Goal: Task Accomplishment & Management: Complete application form

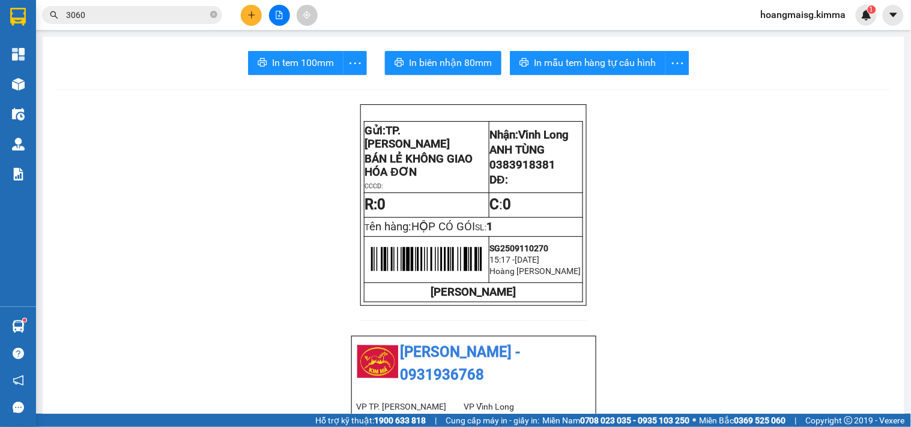
click at [178, 18] on input "3060" at bounding box center [137, 14] width 142 height 13
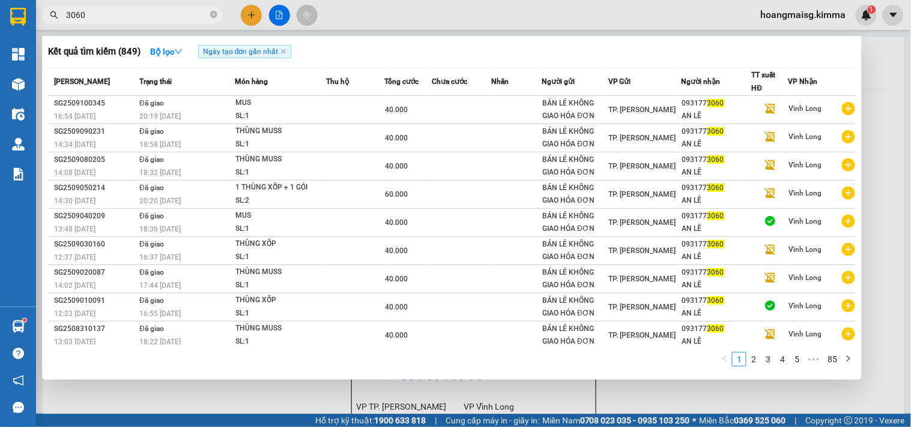
click at [178, 19] on input "3060" at bounding box center [137, 14] width 142 height 13
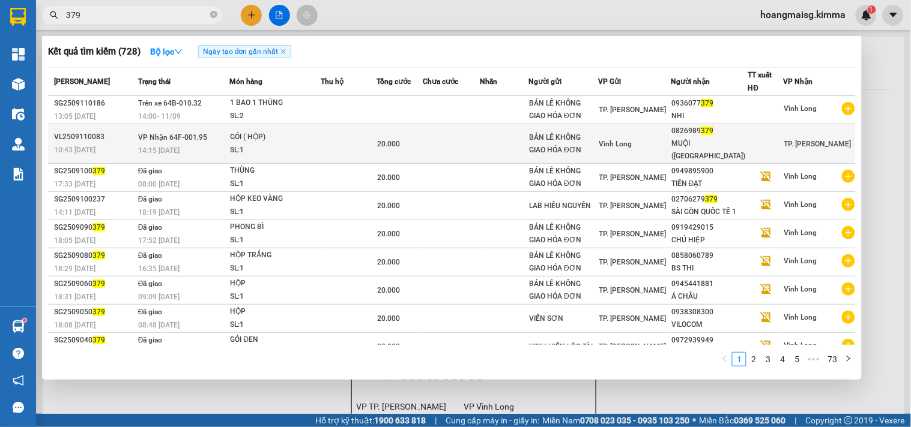
type input "379"
click at [289, 144] on div "SL: 1" at bounding box center [275, 150] width 90 height 13
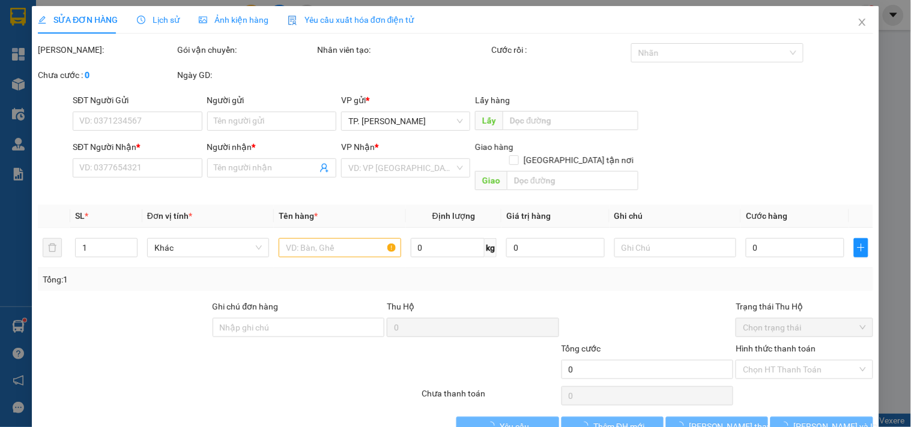
type input "BÁN LẺ KHÔNG GIAO HÓA ĐƠN"
type input "0826989379"
type input "MUỘI (LAM GIANG)"
type input "20.000"
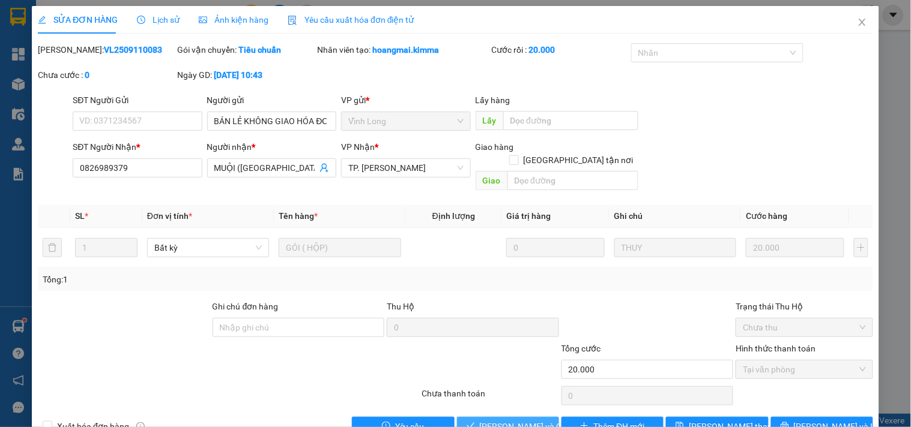
click at [521, 417] on button "[PERSON_NAME] và Giao hàng" at bounding box center [508, 426] width 102 height 19
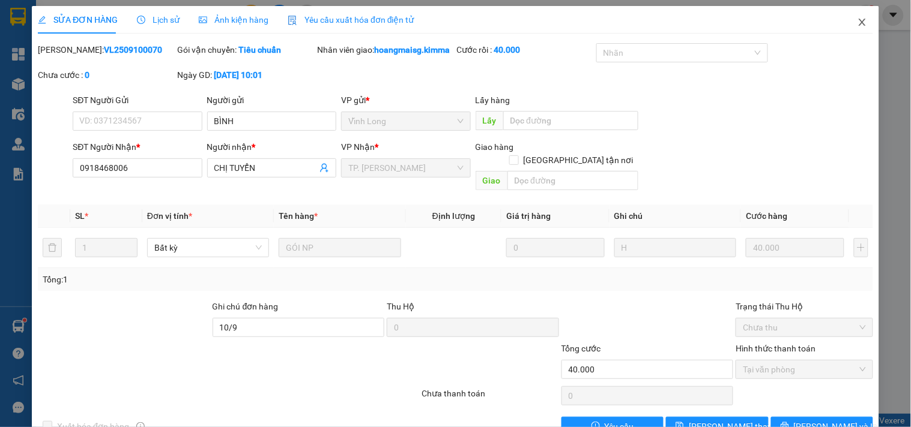
click at [845, 18] on span "Close" at bounding box center [862, 23] width 34 height 34
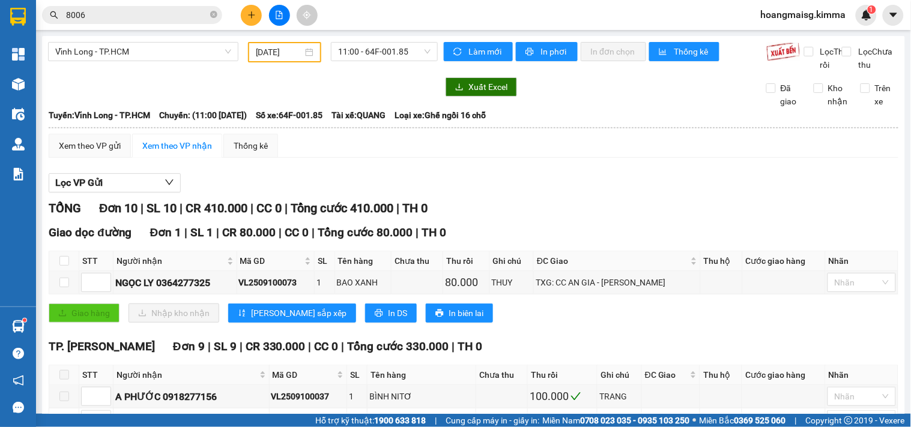
click at [259, 16] on button at bounding box center [251, 15] width 21 height 21
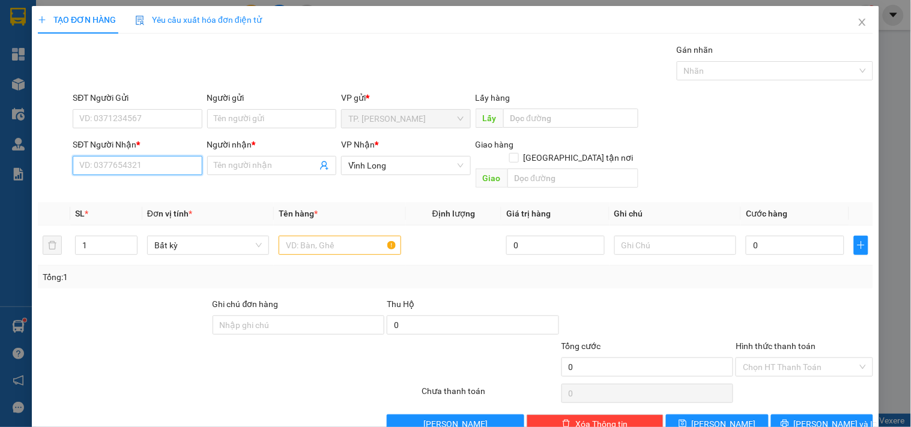
click at [131, 163] on input "SĐT Người Nhận *" at bounding box center [137, 165] width 129 height 19
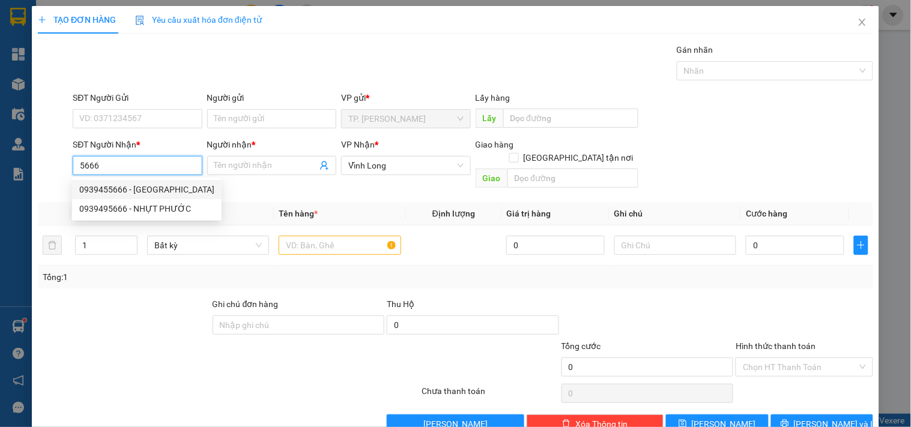
click at [129, 189] on div "0939455666 - [GEOGRAPHIC_DATA]" at bounding box center [146, 189] width 135 height 13
type input "0939455666"
type input "SƠN RĂNG"
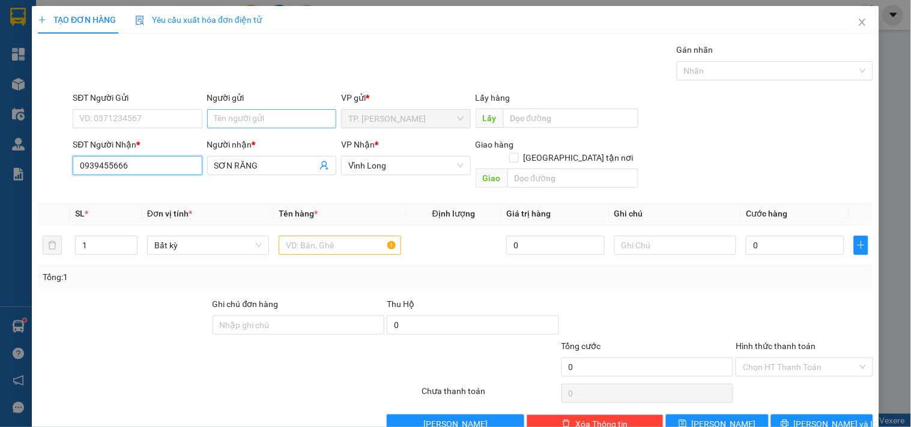
type input "0939455666"
click at [254, 122] on input "Người gửi" at bounding box center [271, 118] width 129 height 19
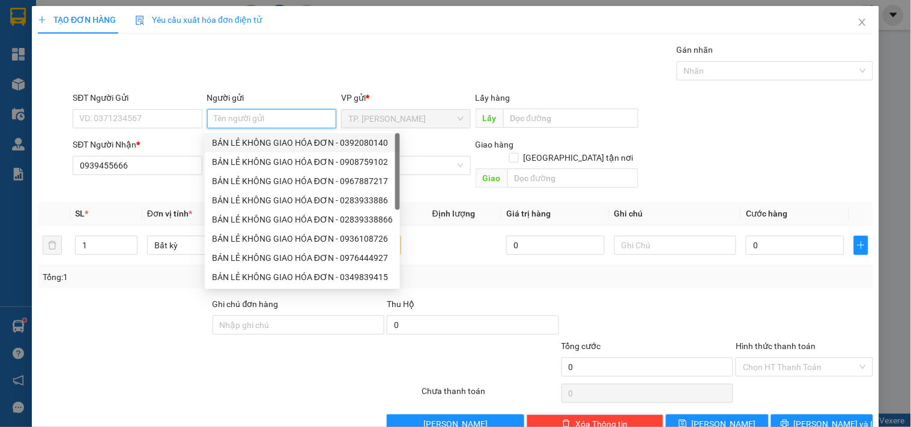
click at [254, 142] on div "BÁN LẺ KHÔNG GIAO HÓA ĐƠN - 0392080140" at bounding box center [302, 142] width 181 height 13
type input "0392080140"
type input "BÁN LẺ KHÔNG GIAO HÓA ĐƠN"
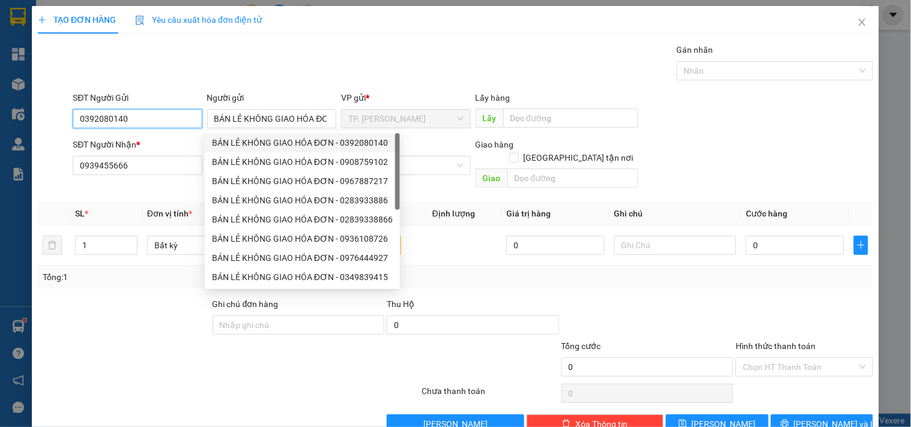
click at [150, 119] on input "0392080140" at bounding box center [137, 118] width 129 height 19
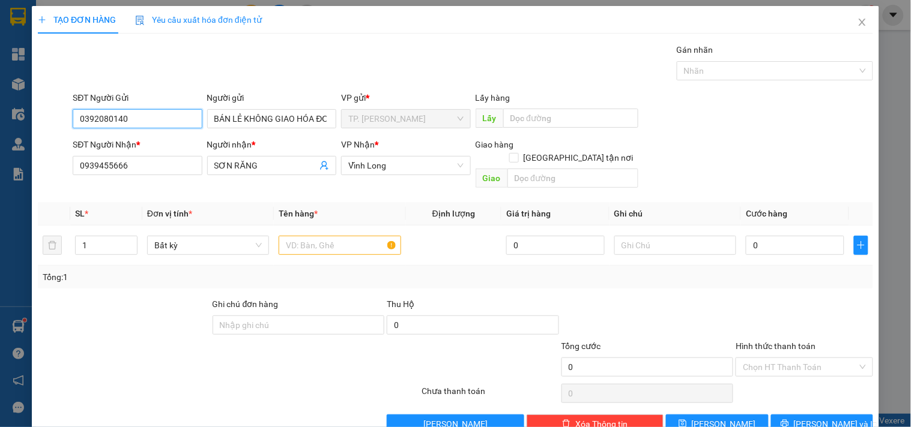
click at [150, 119] on input "0392080140" at bounding box center [137, 118] width 129 height 19
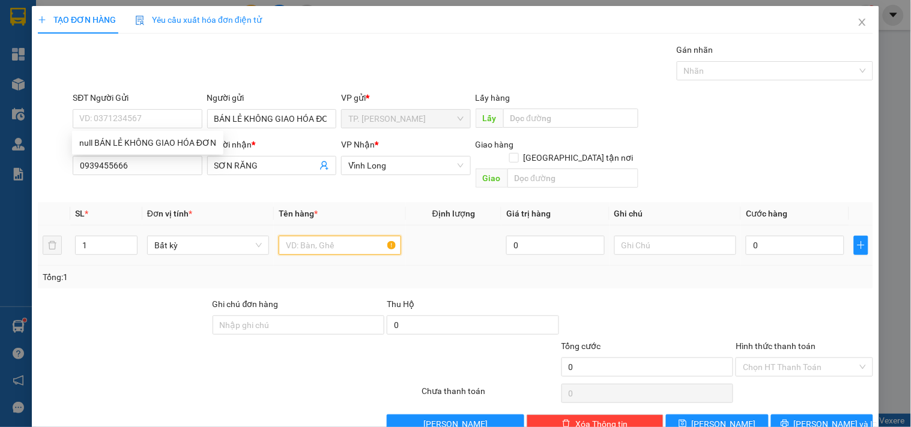
click at [353, 236] on input "text" at bounding box center [340, 245] width 122 height 19
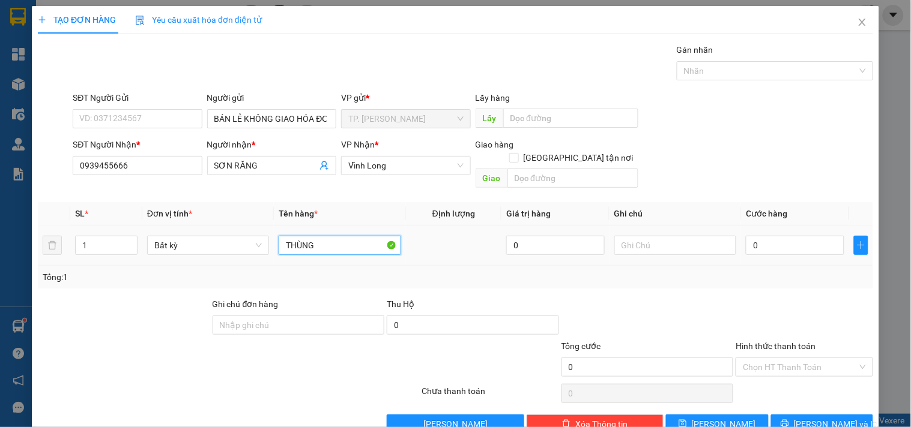
type input "THÙNG"
type input "TÍN"
click at [836, 418] on span "[PERSON_NAME] và In" at bounding box center [836, 424] width 84 height 13
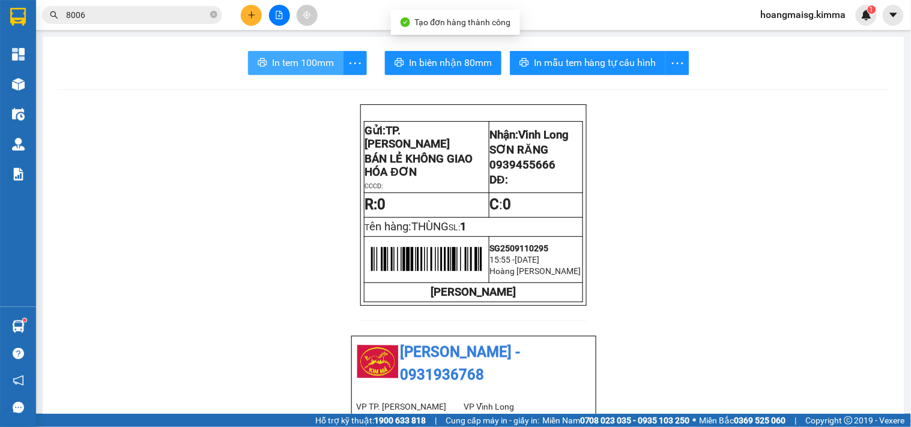
click at [284, 60] on span "In tem 100mm" at bounding box center [303, 62] width 62 height 15
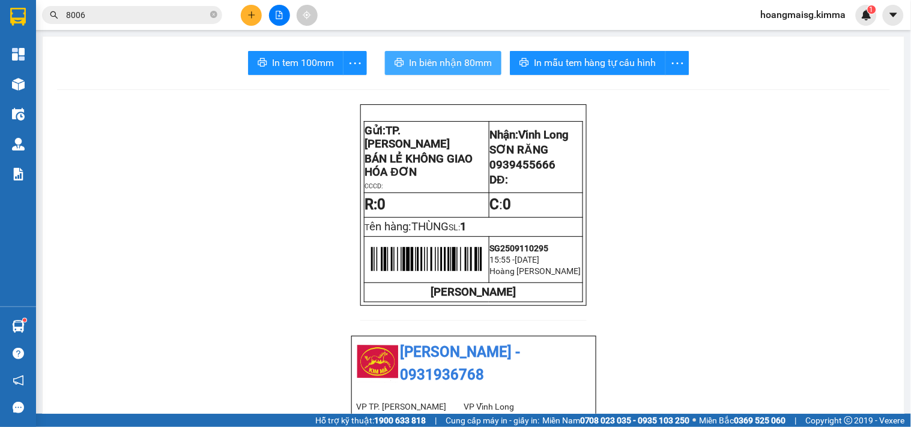
click at [417, 65] on span "In biên nhận 80mm" at bounding box center [450, 62] width 83 height 15
click at [249, 14] on icon "plus" at bounding box center [251, 14] width 7 height 1
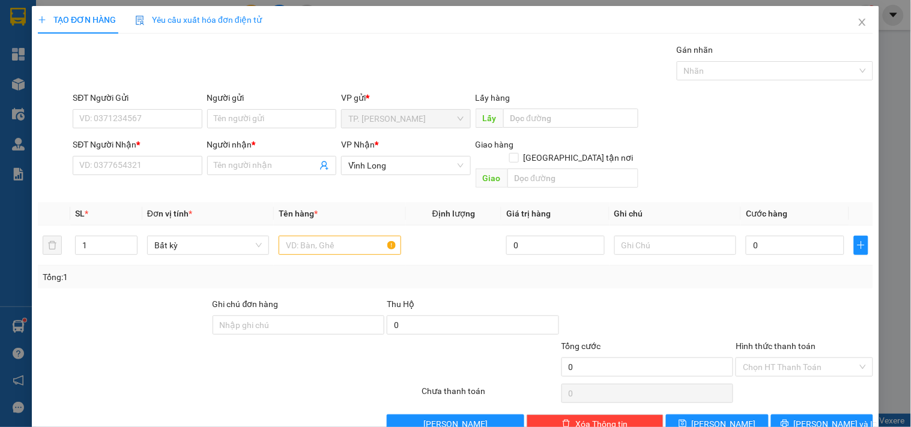
drag, startPoint x: 206, startPoint y: 131, endPoint x: 230, endPoint y: 120, distance: 26.3
click at [209, 129] on div "Người gửi Tên người gửi" at bounding box center [271, 112] width 129 height 42
click at [230, 120] on input "Người gửi" at bounding box center [271, 118] width 129 height 19
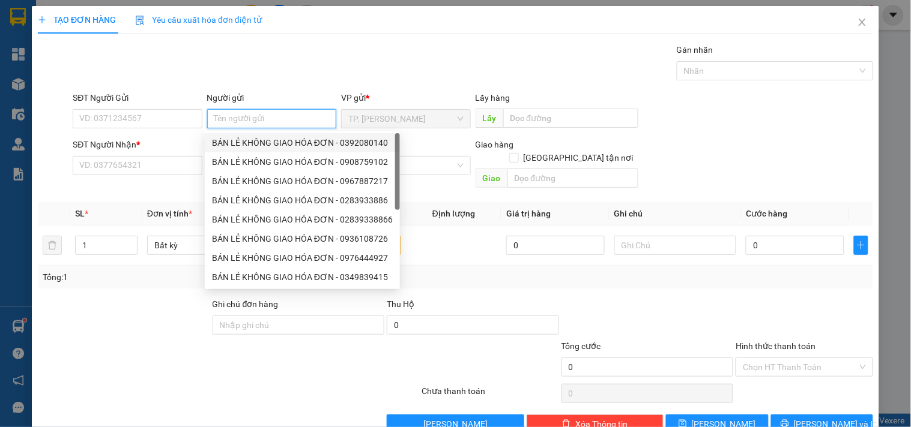
click at [233, 139] on div "BÁN LẺ KHÔNG GIAO HÓA ĐƠN - 0392080140" at bounding box center [302, 142] width 181 height 13
type input "0392080140"
type input "BÁN LẺ KHÔNG GIAO HÓA ĐƠN"
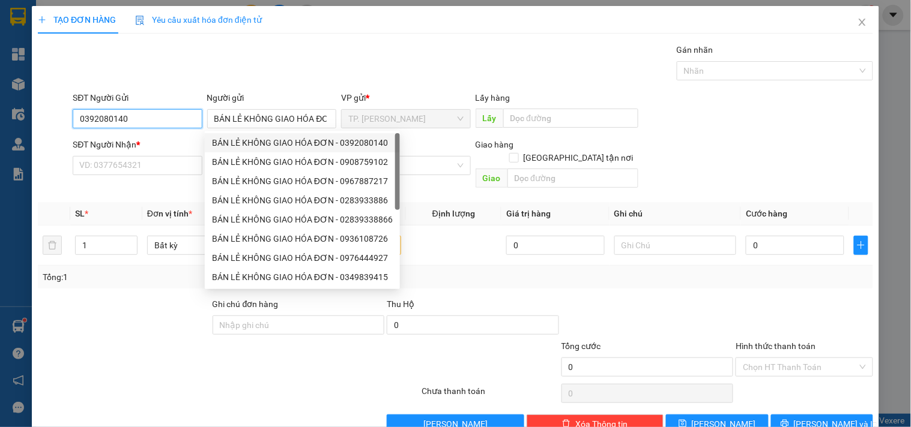
click at [146, 118] on input "0392080140" at bounding box center [137, 118] width 129 height 19
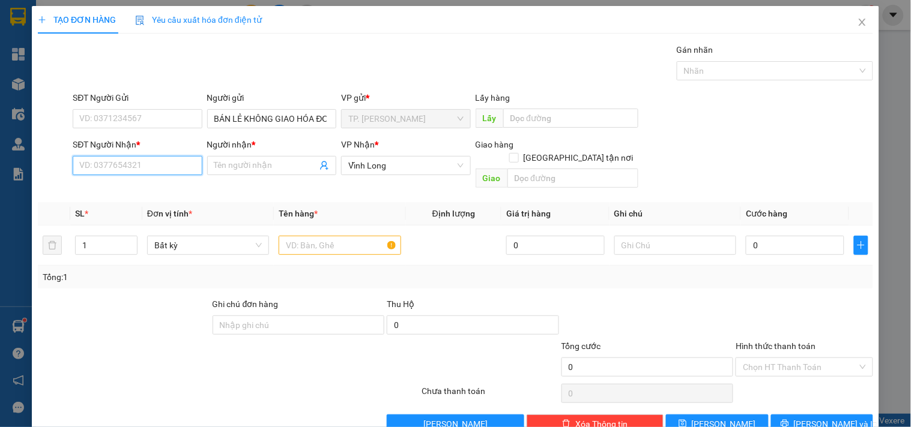
click at [142, 162] on input "SĐT Người Nhận *" at bounding box center [137, 165] width 129 height 19
click at [142, 181] on div "0939653939 - ANH TRƯỜNG" at bounding box center [136, 189] width 128 height 19
type input "0939653939"
type input "ANH TRƯỜNG"
type input "0939653939"
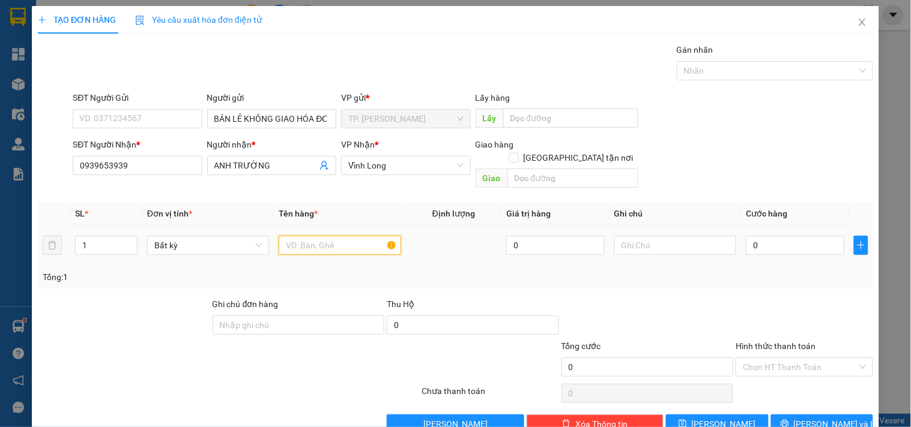
click at [303, 236] on input "text" at bounding box center [340, 245] width 122 height 19
type input "GÓI ĐEN"
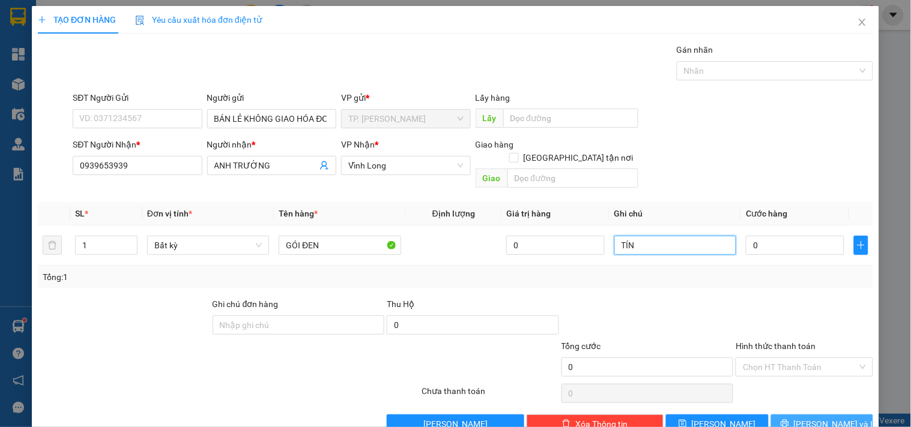
type input "TÍN"
click at [857, 415] on button "[PERSON_NAME] và In" at bounding box center [822, 424] width 102 height 19
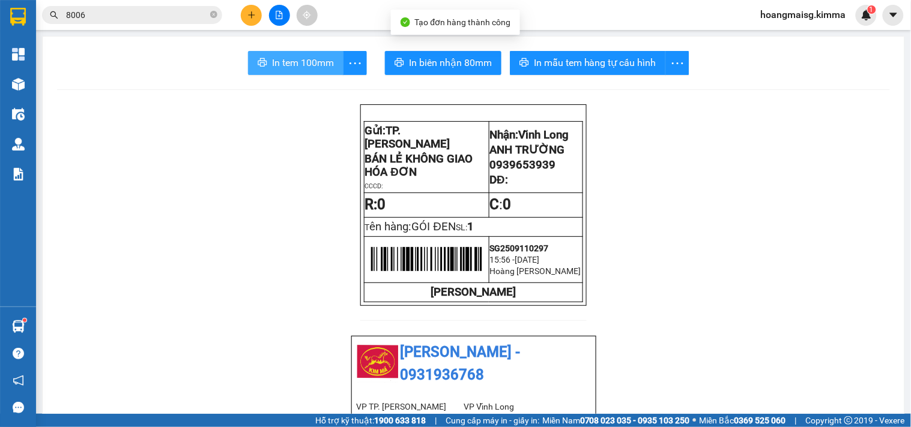
click at [296, 59] on span "In tem 100mm" at bounding box center [303, 62] width 62 height 15
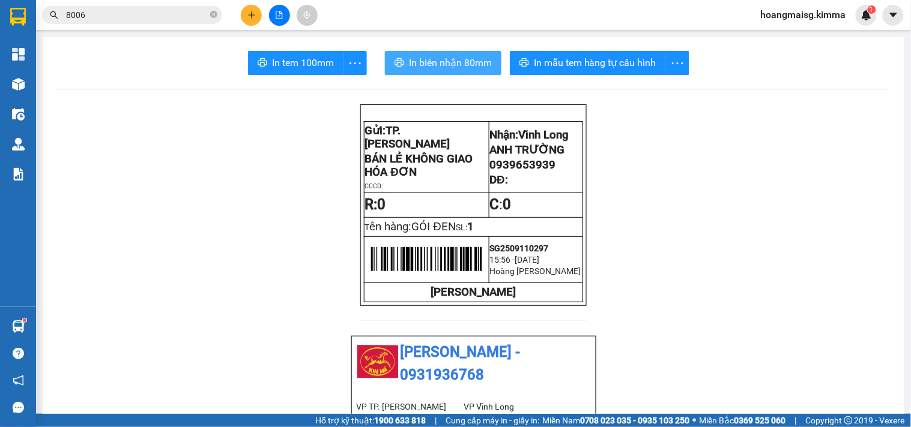
click at [399, 65] on button "In biên nhận 80mm" at bounding box center [443, 63] width 116 height 24
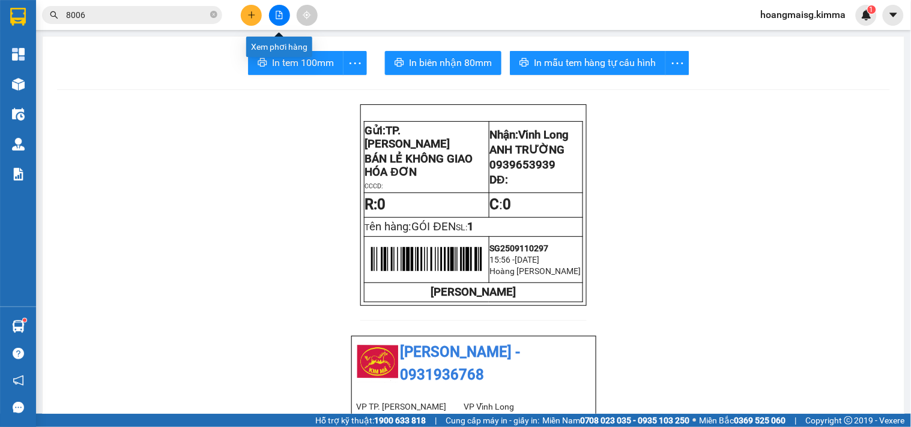
click at [283, 13] on button at bounding box center [279, 15] width 21 height 21
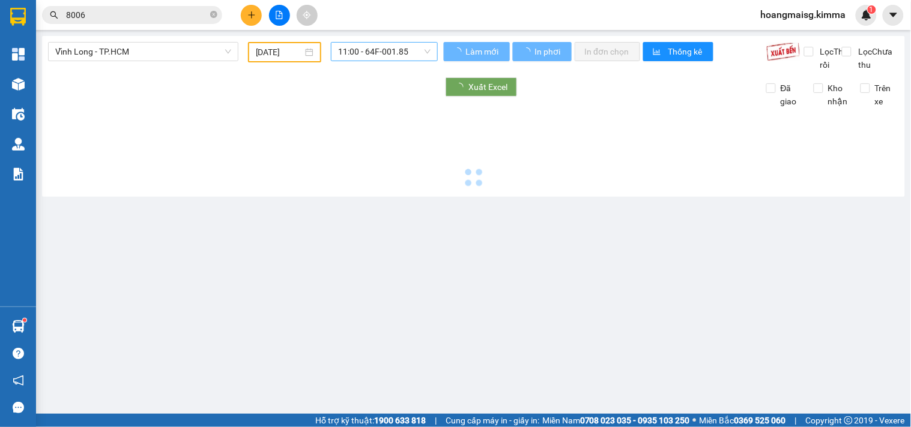
type input "[DATE]"
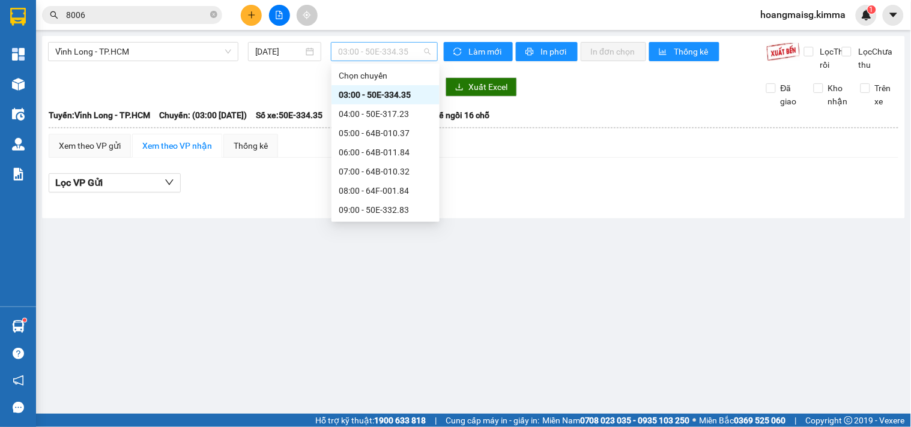
click at [370, 50] on span "03:00 - 50E-334.35" at bounding box center [384, 52] width 92 height 18
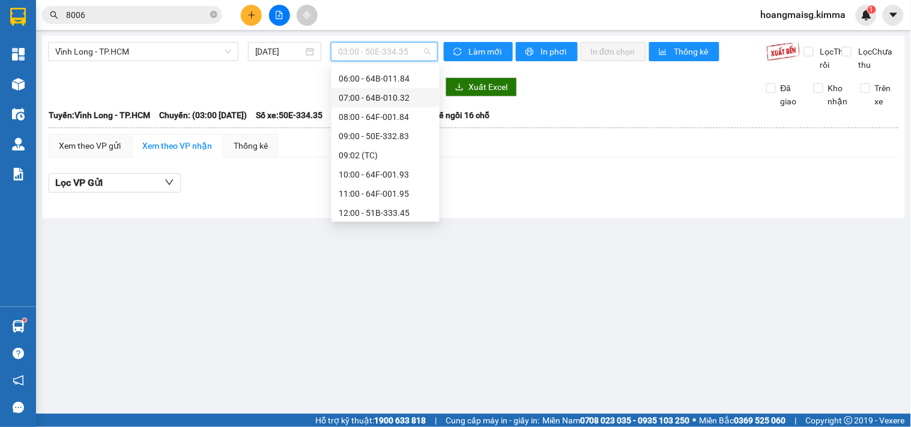
scroll to position [200, 0]
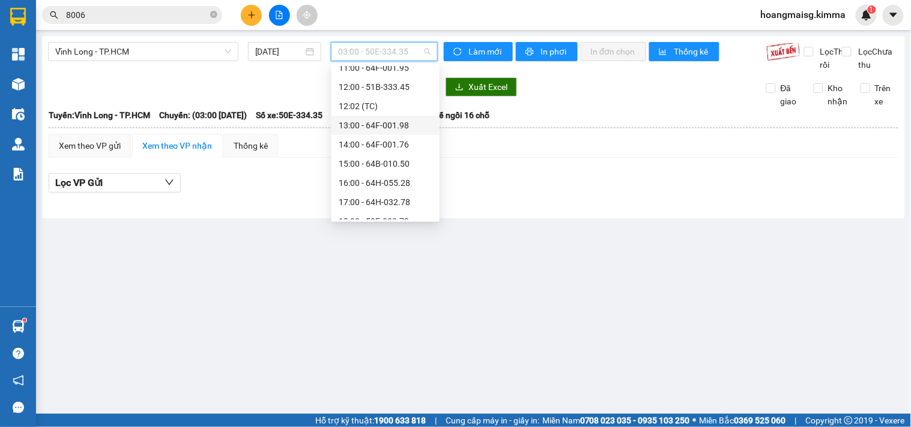
click at [369, 119] on div "13:00 - 64F-001.98" at bounding box center [386, 125] width 94 height 13
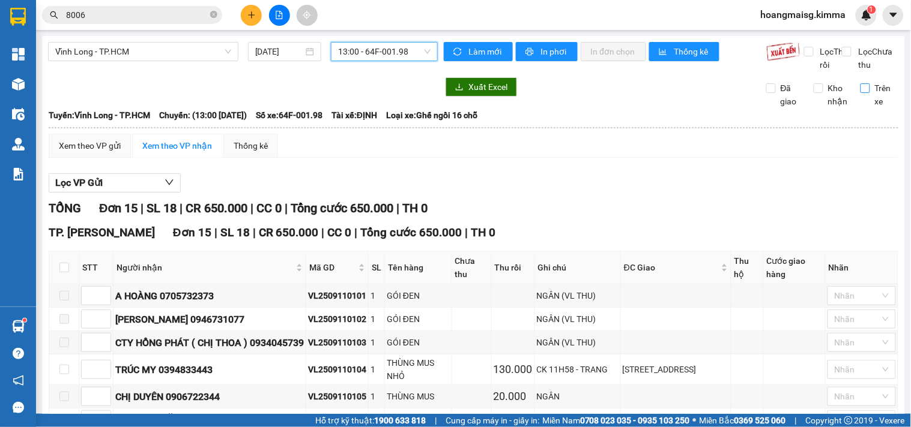
click at [860, 93] on input "Trên xe" at bounding box center [865, 88] width 10 height 10
checkbox input "true"
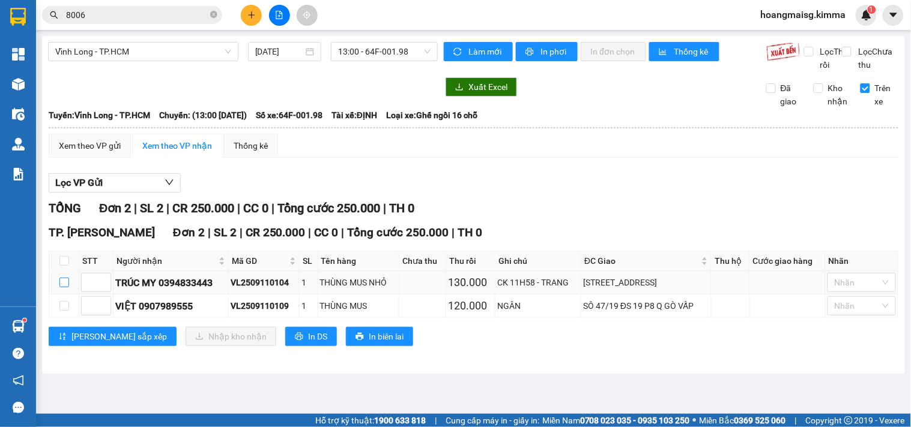
click at [63, 288] on input "checkbox" at bounding box center [64, 283] width 10 height 10
checkbox input "true"
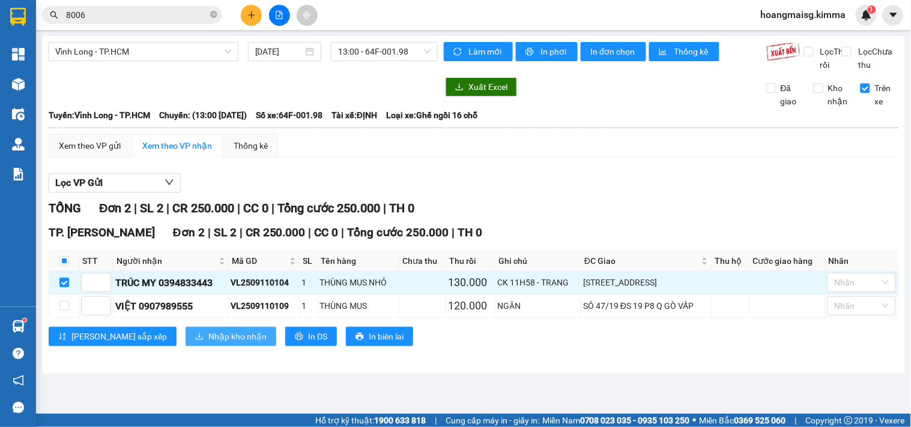
click at [208, 343] on span "Nhập kho nhận" at bounding box center [237, 336] width 58 height 13
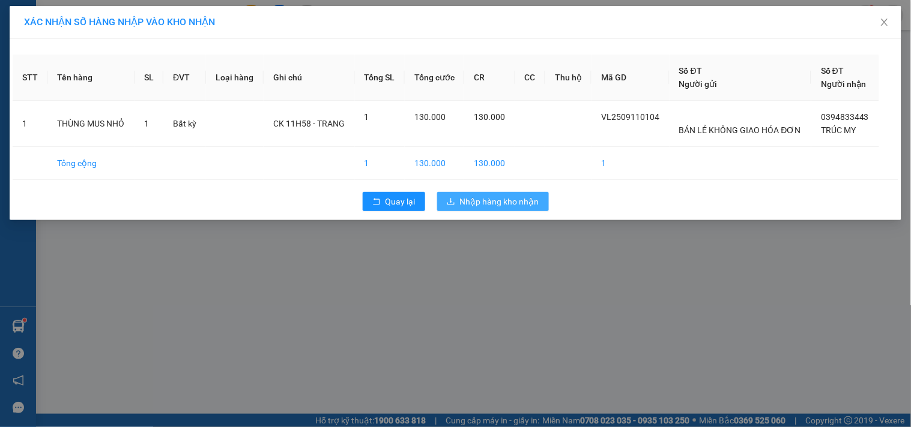
click at [502, 205] on span "Nhập hàng kho nhận" at bounding box center [499, 201] width 79 height 13
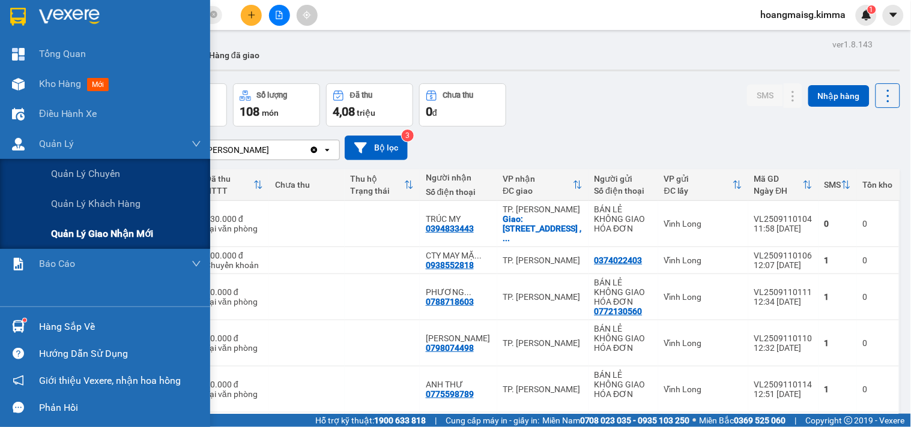
click at [116, 232] on span "Quản lý giao nhận mới" at bounding box center [102, 233] width 102 height 15
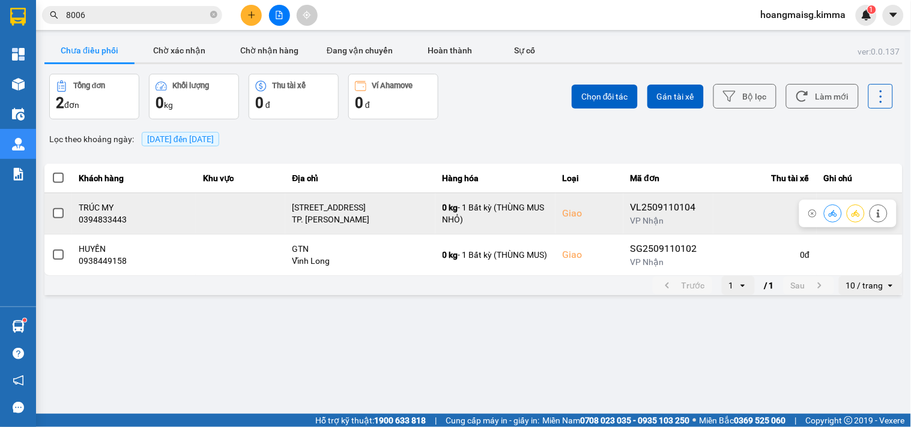
click at [52, 212] on label at bounding box center [58, 213] width 13 height 13
click at [52, 207] on input "checkbox" at bounding box center [52, 207] width 0 height 0
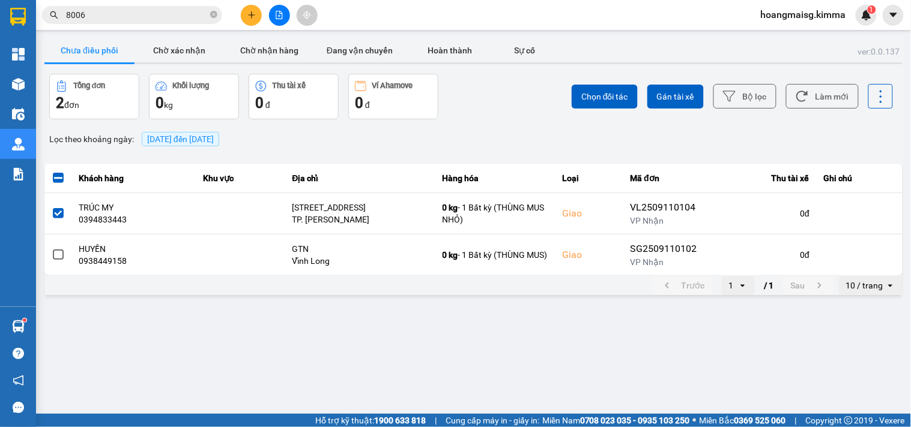
drag, startPoint x: 609, startPoint y: 100, endPoint x: 584, endPoint y: 82, distance: 30.6
click at [607, 99] on span "Chọn đối tác" at bounding box center [604, 97] width 47 height 12
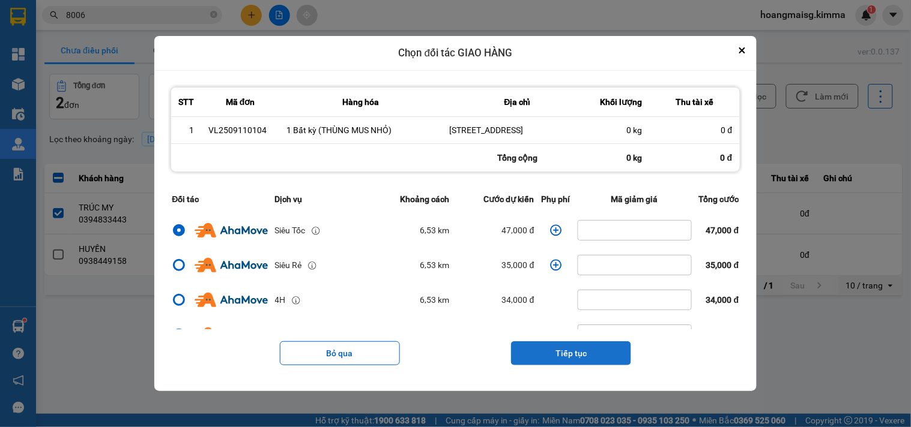
click at [585, 353] on button "Tiếp tục" at bounding box center [571, 354] width 120 height 24
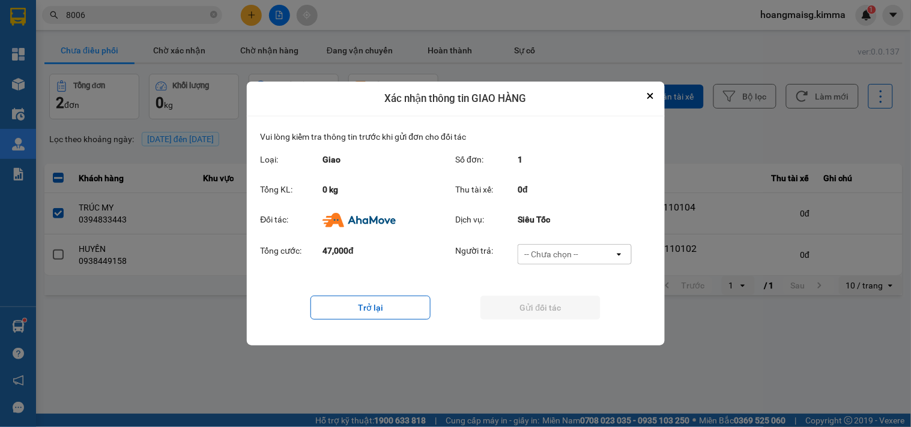
click at [552, 253] on div "-- Chưa chọn --" at bounding box center [551, 255] width 54 height 12
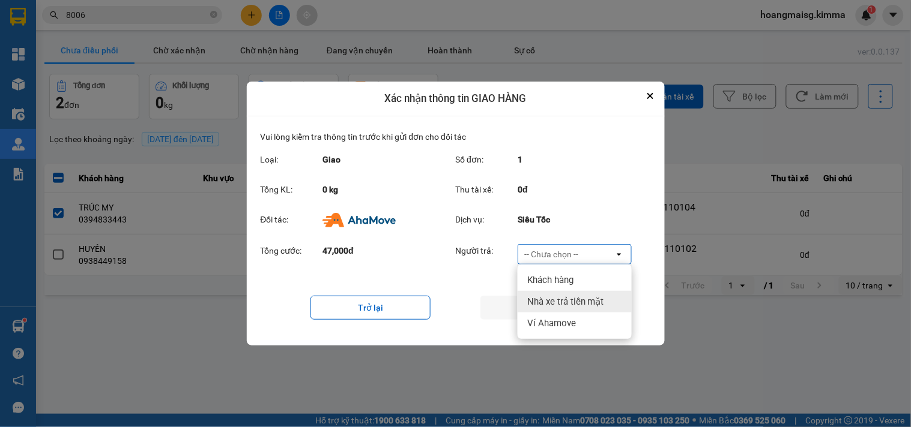
click at [571, 304] on span "Nhà xe trả tiền mặt" at bounding box center [565, 302] width 77 height 12
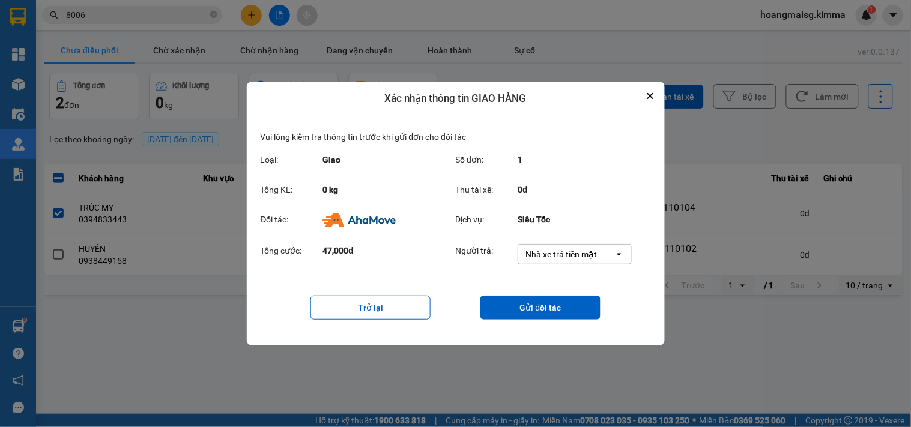
drag, startPoint x: 554, startPoint y: 307, endPoint x: 572, endPoint y: 288, distance: 25.5
click at [555, 309] on button "Gửi đối tác" at bounding box center [540, 308] width 120 height 24
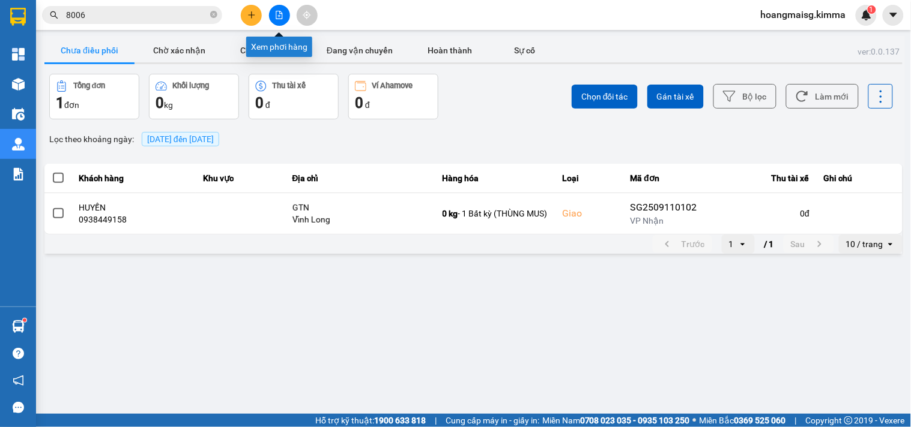
click at [279, 13] on icon "file-add" at bounding box center [279, 15] width 8 height 8
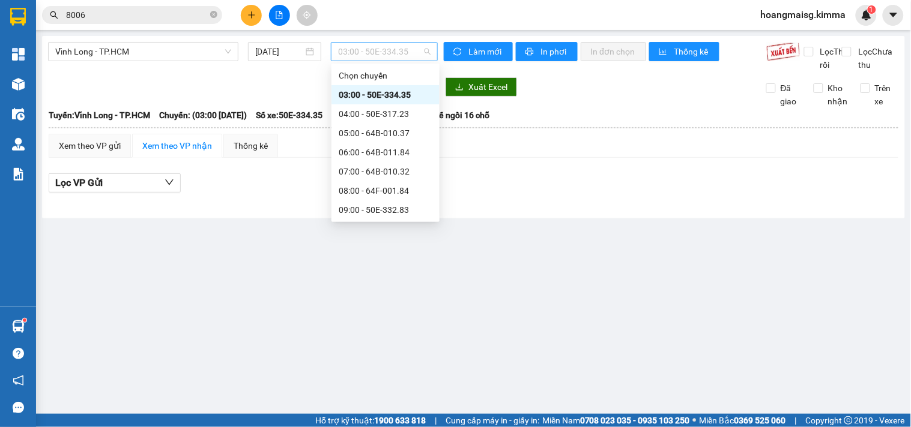
click at [388, 56] on span "03:00 - 50E-334.35" at bounding box center [384, 52] width 92 height 18
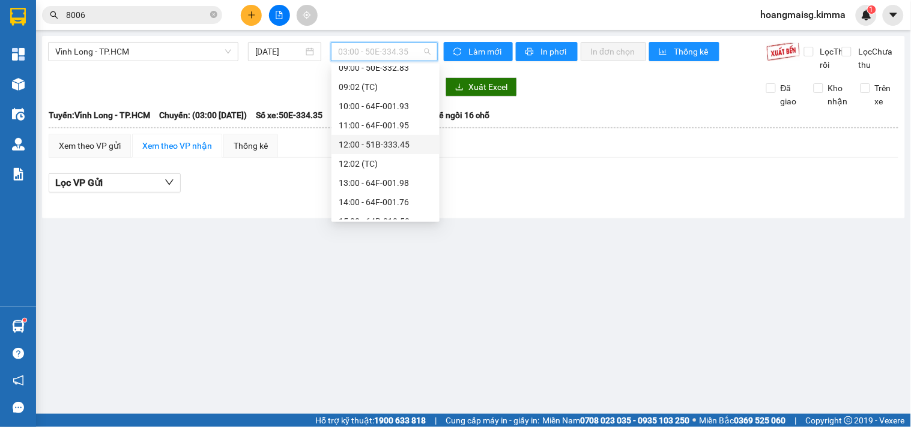
scroll to position [211, 0]
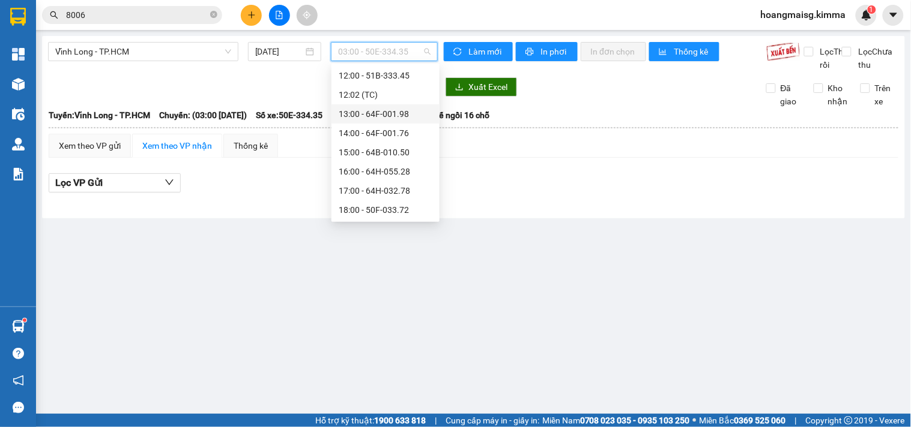
click at [375, 115] on div "13:00 - 64F-001.98" at bounding box center [386, 113] width 94 height 13
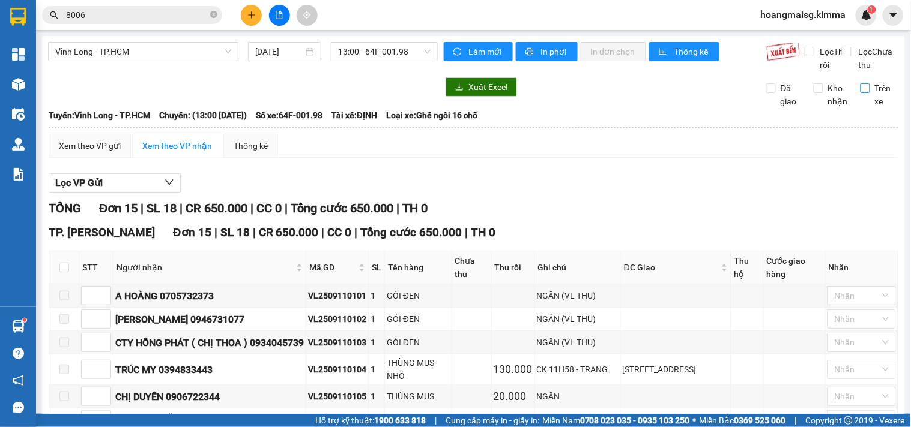
click at [860, 93] on input "Trên xe" at bounding box center [865, 88] width 10 height 10
checkbox input "true"
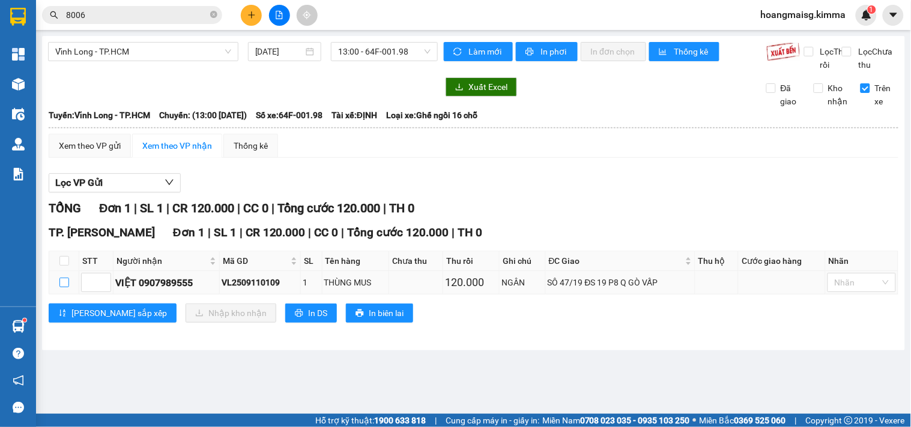
click at [62, 288] on input "checkbox" at bounding box center [64, 283] width 10 height 10
checkbox input "true"
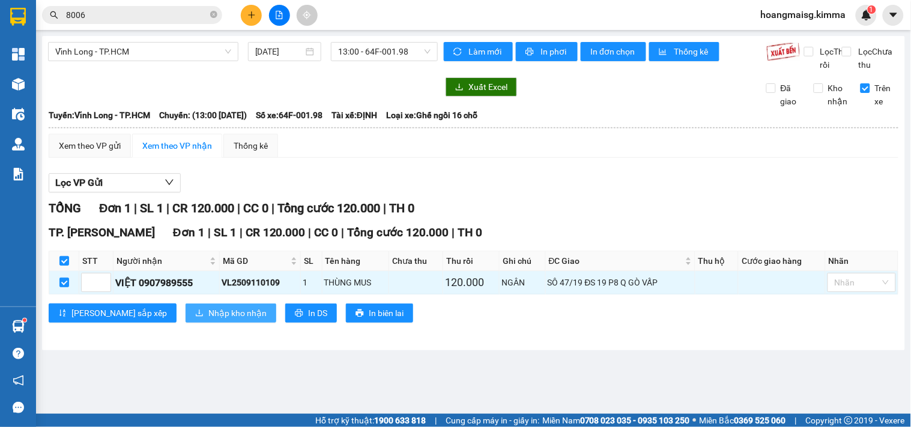
click at [208, 320] on span "Nhập kho nhận" at bounding box center [237, 313] width 58 height 13
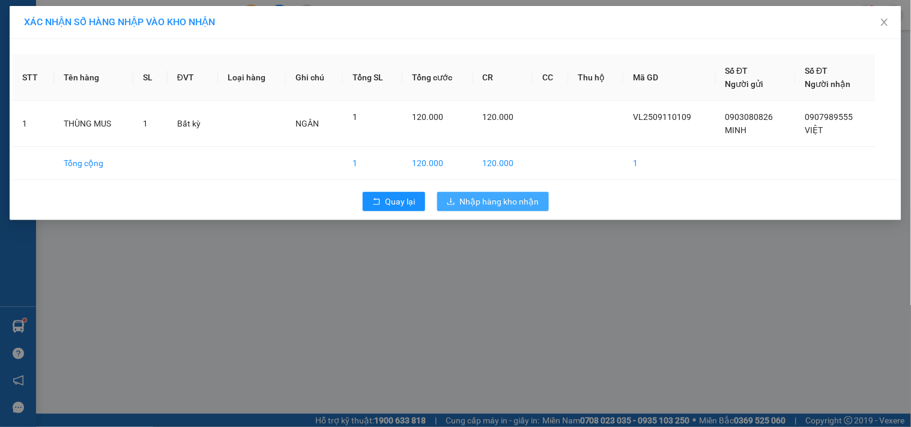
drag, startPoint x: 488, startPoint y: 201, endPoint x: 439, endPoint y: 226, distance: 55.0
click at [488, 204] on span "Nhập hàng kho nhận" at bounding box center [499, 201] width 79 height 13
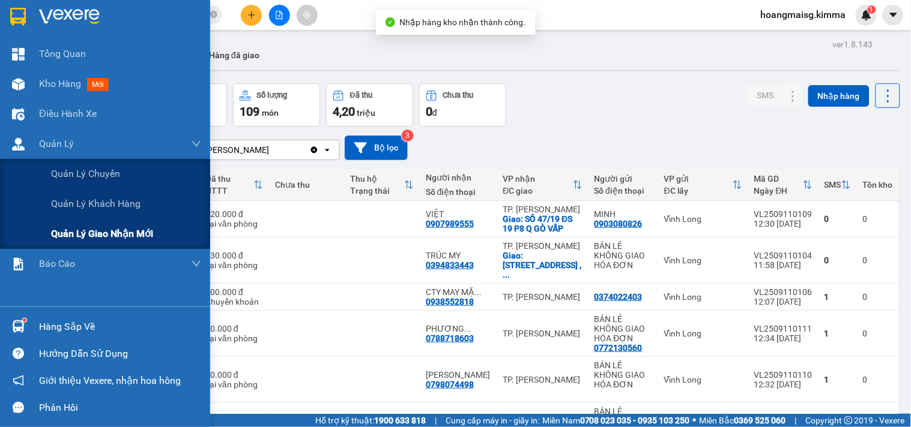
click at [91, 229] on span "Quản lý giao nhận mới" at bounding box center [102, 233] width 102 height 15
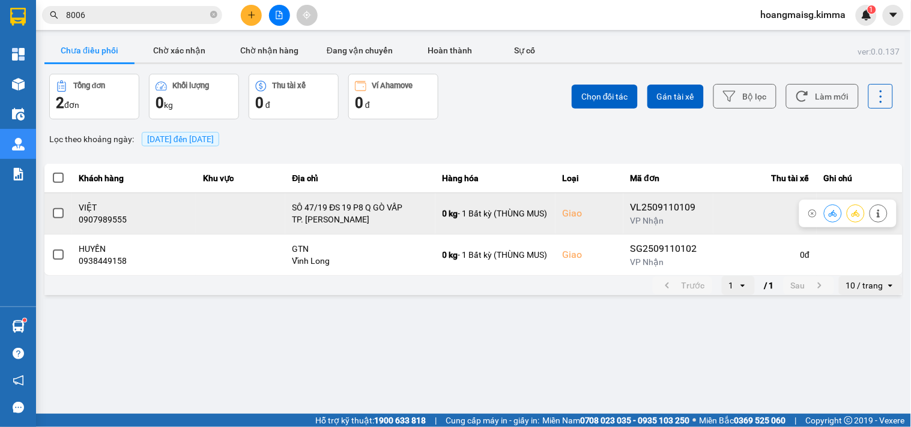
click at [58, 208] on span at bounding box center [58, 213] width 11 height 11
click at [52, 207] on input "checkbox" at bounding box center [52, 207] width 0 height 0
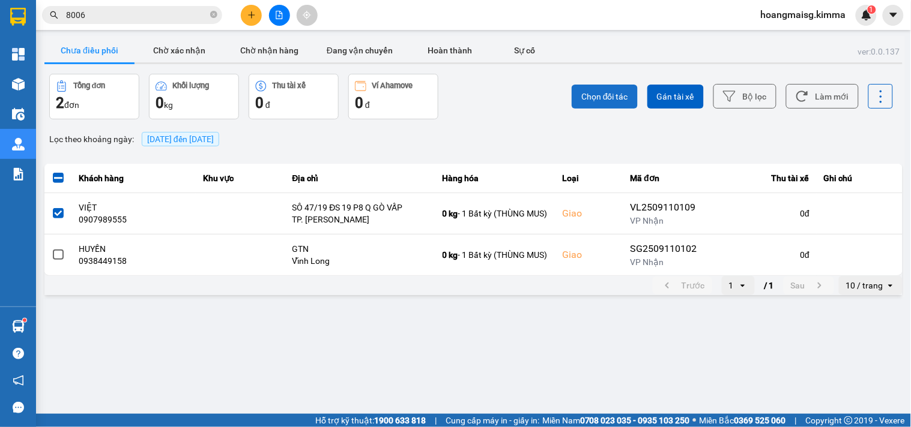
click at [605, 97] on span "Chọn đối tác" at bounding box center [604, 97] width 47 height 12
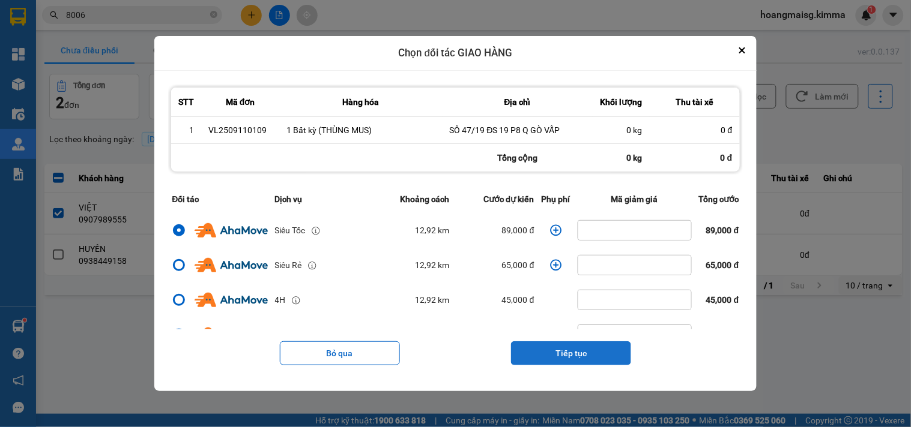
click at [589, 351] on button "Tiếp tục" at bounding box center [571, 354] width 120 height 24
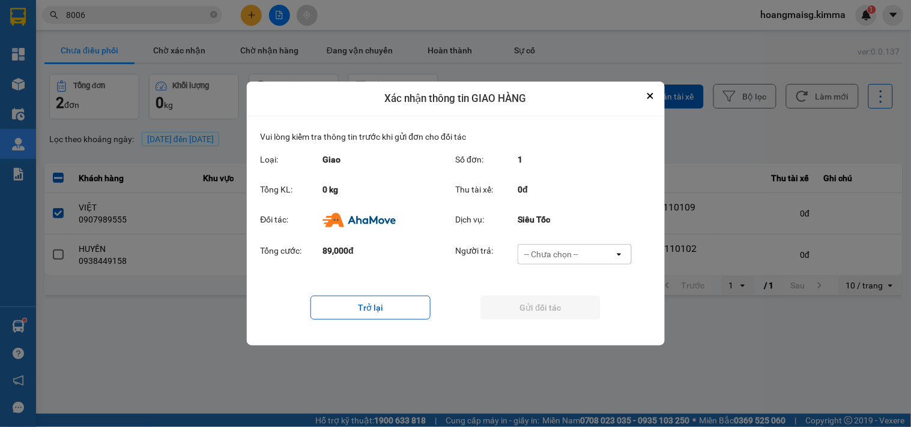
drag, startPoint x: 559, startPoint y: 249, endPoint x: 559, endPoint y: 262, distance: 13.2
click at [559, 250] on div "-- Chưa chọn --" at bounding box center [551, 255] width 54 height 12
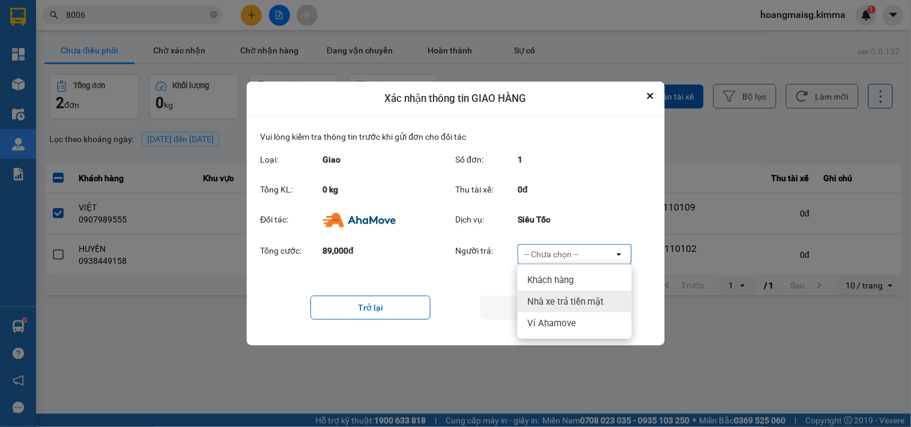
click at [560, 305] on span "Nhà xe trả tiền mặt" at bounding box center [565, 302] width 77 height 12
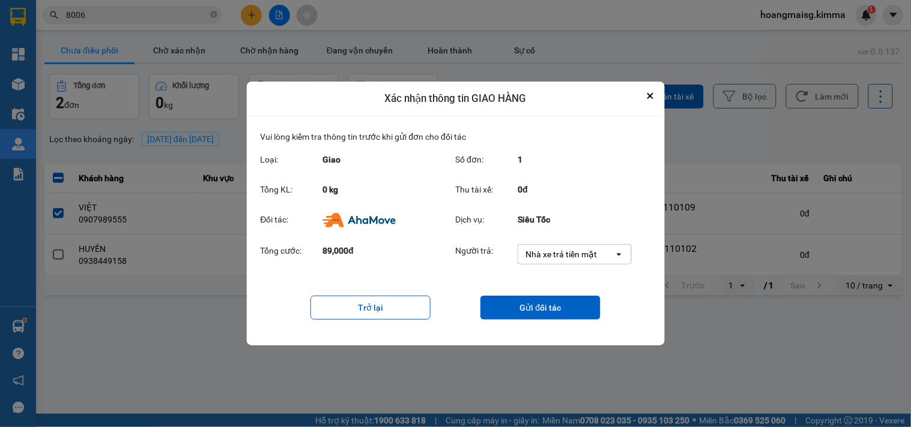
click at [560, 305] on button "Gửi đối tác" at bounding box center [540, 308] width 120 height 24
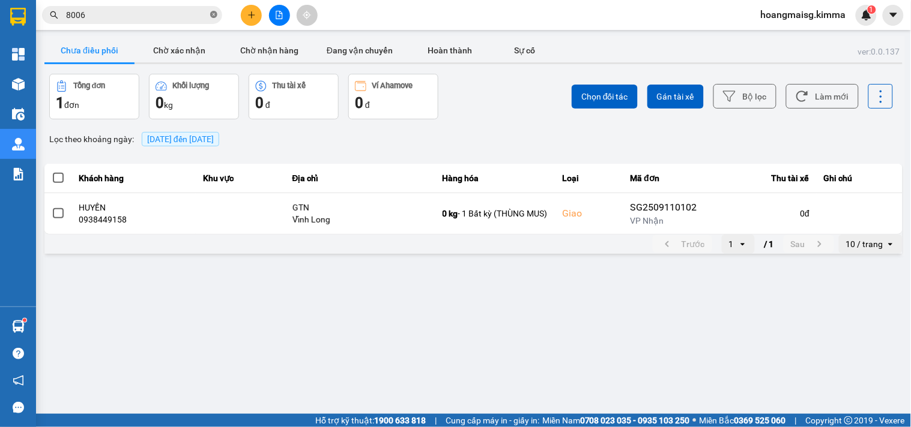
drag, startPoint x: 210, startPoint y: 2, endPoint x: 215, endPoint y: 10, distance: 9.2
click at [214, 8] on div "Kết quả tìm kiếm ( 876 ) Bộ lọc Ngày tạo đơn gần nhất Mã ĐH Trạng thái Món hàng…" at bounding box center [455, 15] width 911 height 30
click at [216, 11] on icon "close-circle" at bounding box center [213, 14] width 7 height 7
drag, startPoint x: 160, startPoint y: 19, endPoint x: 164, endPoint y: 5, distance: 14.4
click at [160, 16] on input "text" at bounding box center [137, 14] width 142 height 13
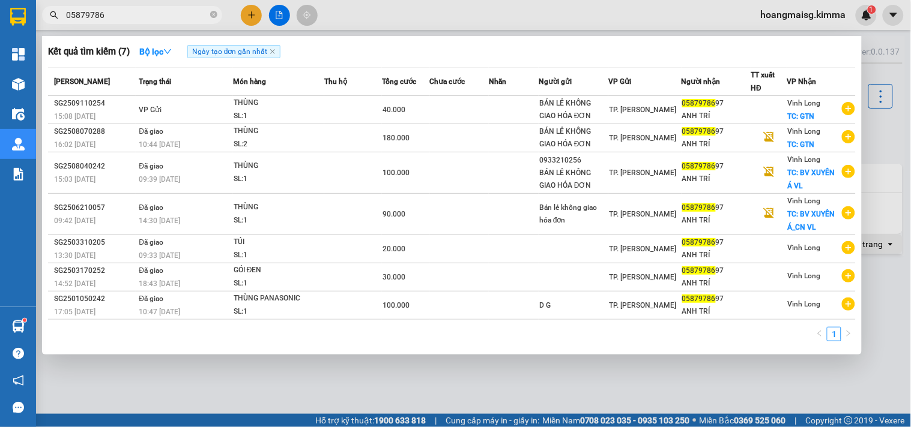
type input "05879786"
click at [431, 387] on div at bounding box center [455, 213] width 911 height 427
click at [215, 16] on icon "close-circle" at bounding box center [213, 14] width 7 height 7
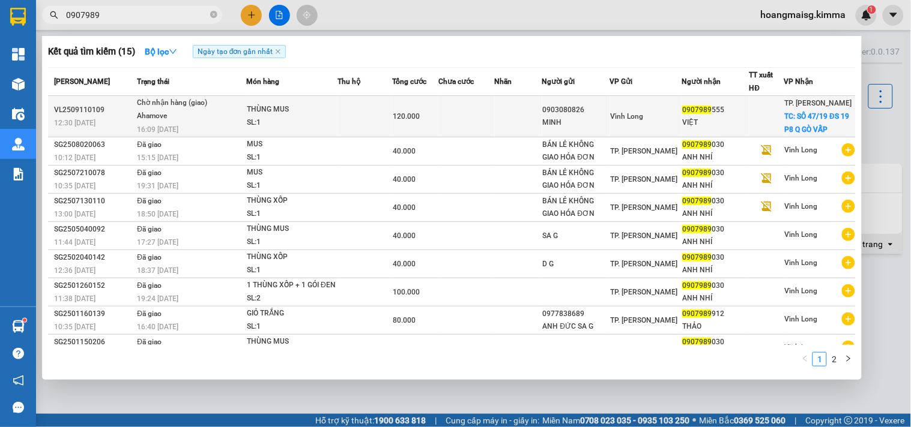
type input "0907989"
click at [526, 121] on td at bounding box center [518, 116] width 47 height 41
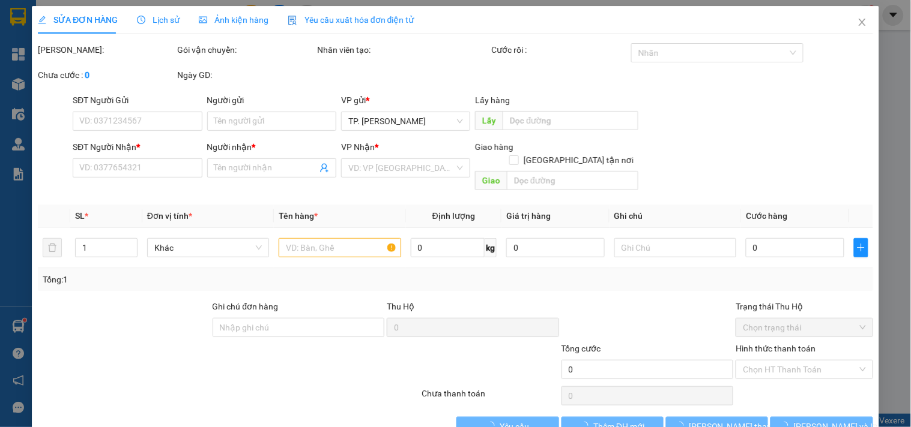
type input "0903080826"
type input "MINH"
type input "0907989555"
type input "VIỆT"
checkbox input "true"
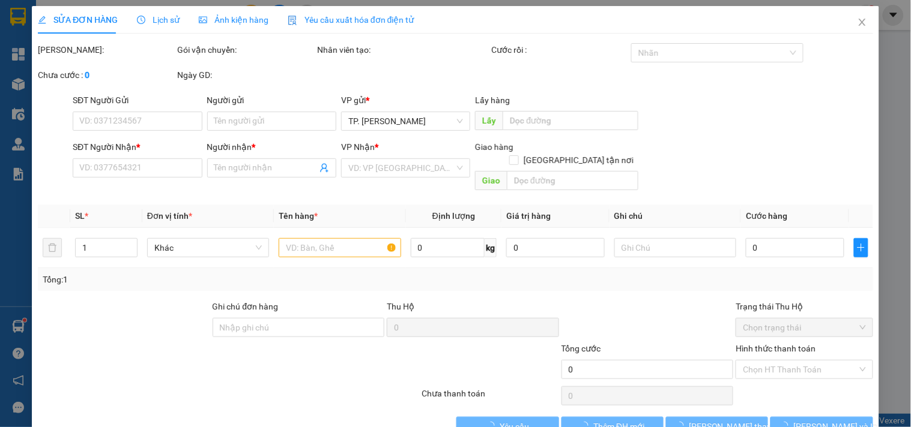
type input "SÔ 47/19 ĐS 19 P8 Q GÒ VẤP"
type input "120.000"
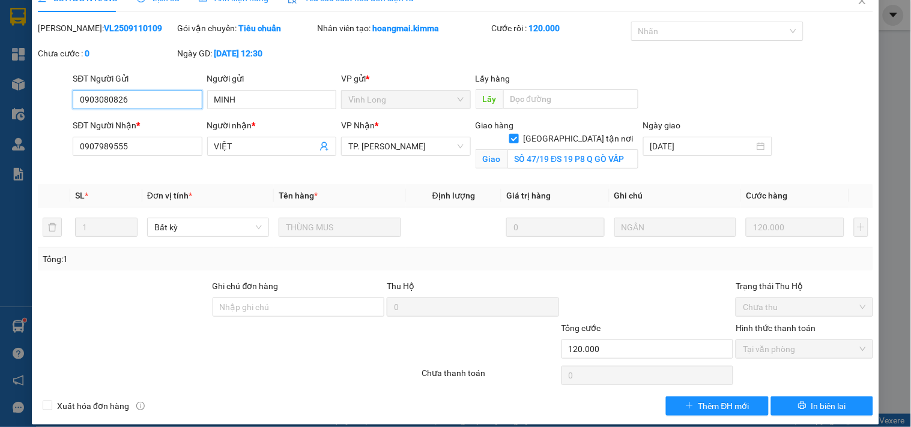
scroll to position [33, 0]
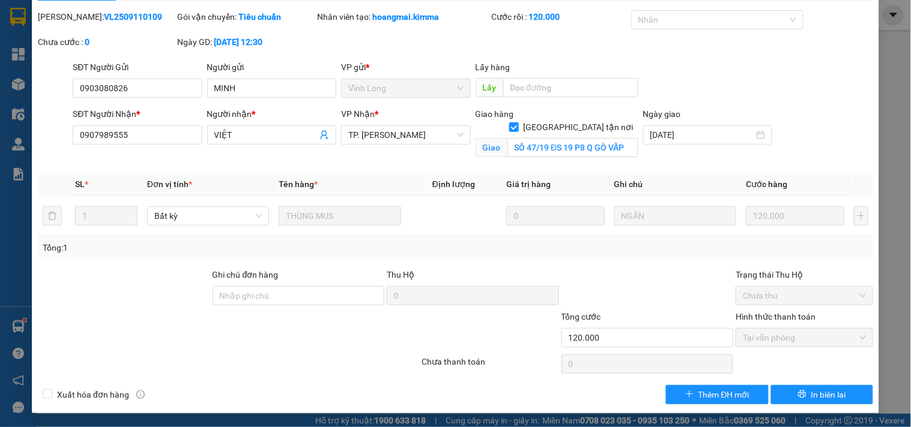
click at [884, 103] on div "SỬA ĐƠN HÀNG Lịch sử Ảnh kiện hàng Yêu cầu xuất hóa đơn điện tử Total Paid Fee …" at bounding box center [455, 213] width 911 height 427
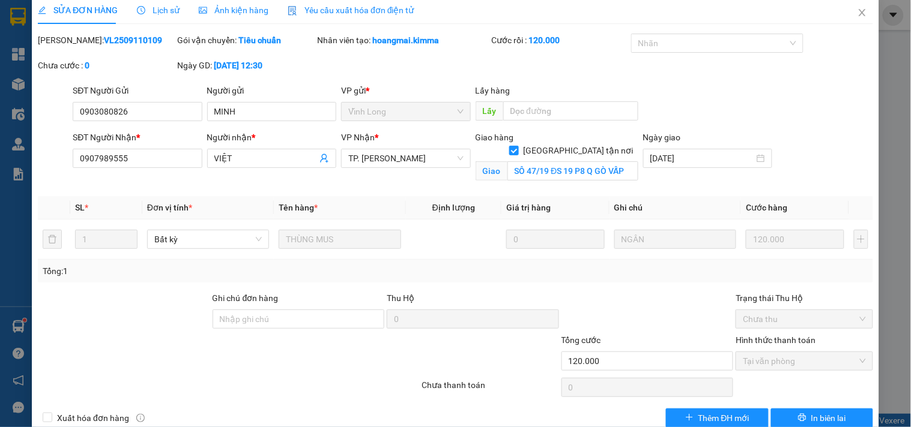
scroll to position [0, 0]
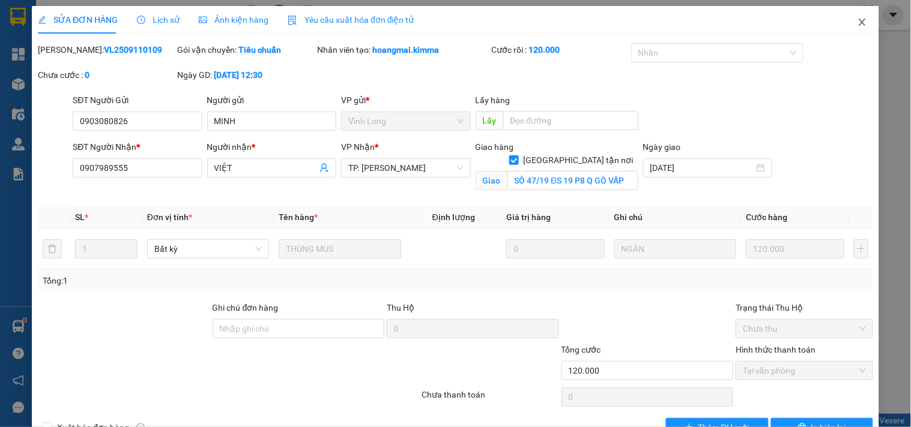
drag, startPoint x: 849, startPoint y: 17, endPoint x: 839, endPoint y: 33, distance: 18.8
click at [849, 18] on span "Close" at bounding box center [862, 23] width 34 height 34
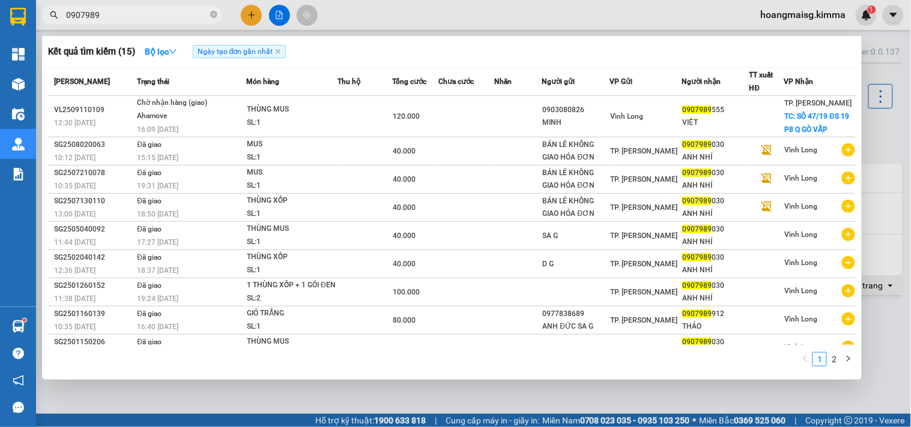
click at [148, 12] on input "0907989" at bounding box center [137, 14] width 142 height 13
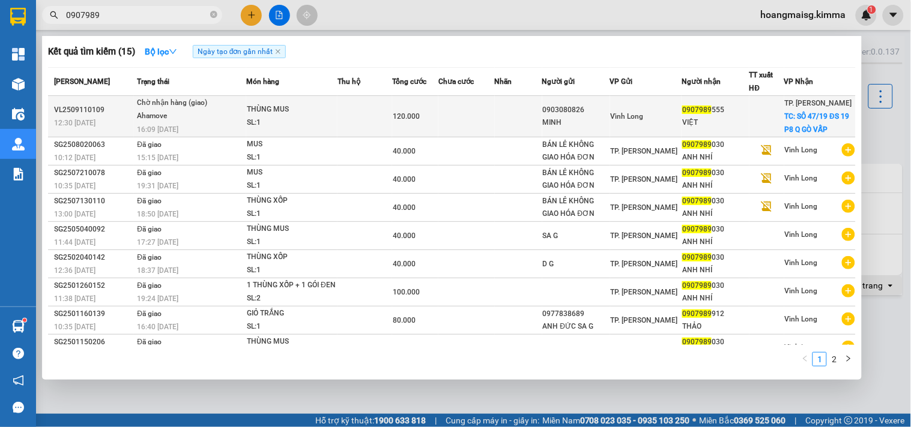
click at [709, 115] on div "0907989 555" at bounding box center [715, 110] width 67 height 13
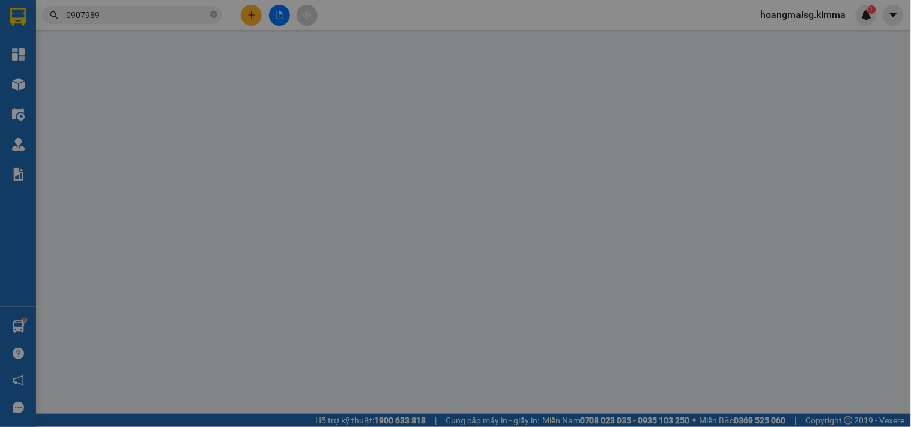
type input "0903080826"
type input "MINH"
type input "0907989555"
type input "VIỆT"
checkbox input "true"
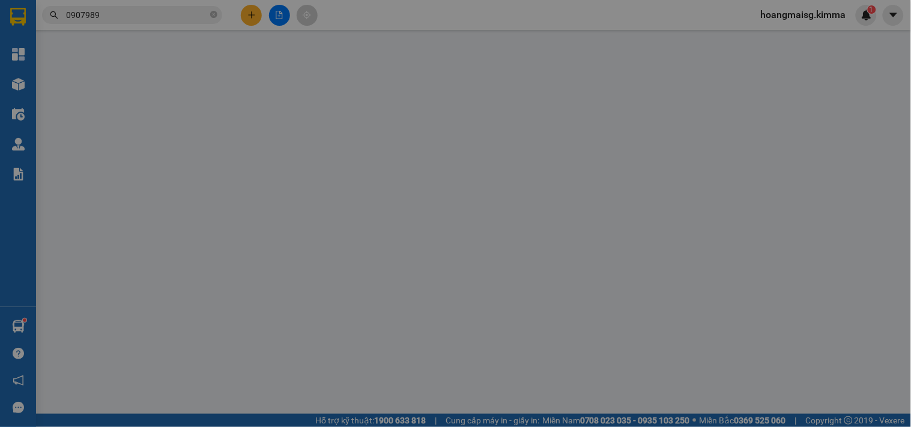
type input "SÔ 47/19 ĐS 19 P8 Q GÒ VẤP"
type input "120.000"
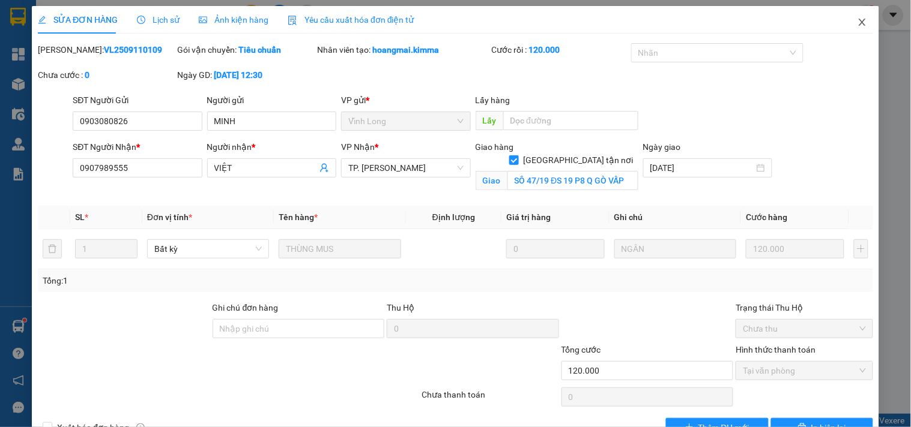
click at [857, 22] on icon "close" at bounding box center [862, 22] width 10 height 10
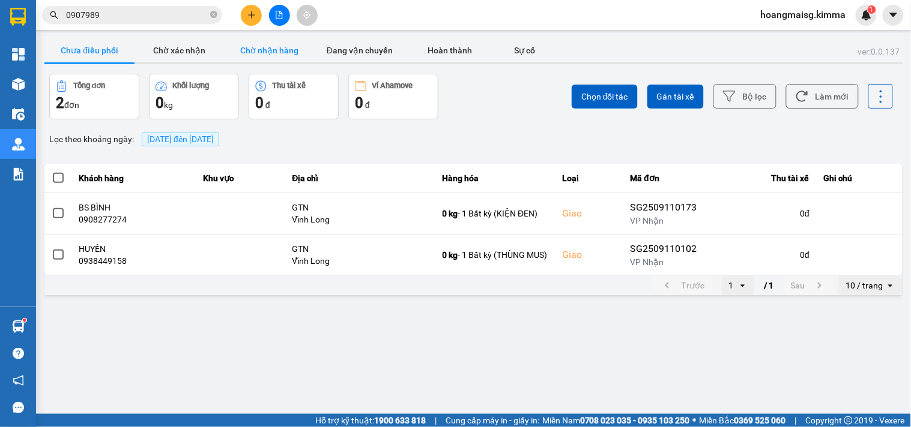
click at [263, 48] on button "Chờ nhận hàng" at bounding box center [270, 50] width 90 height 24
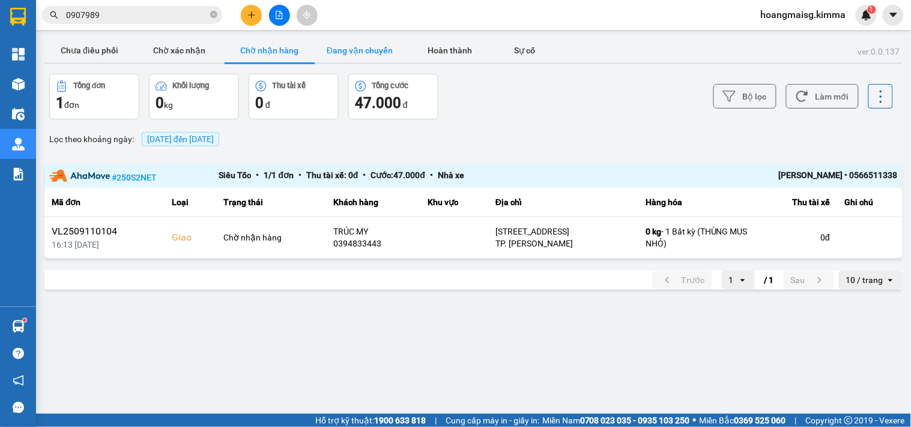
click at [345, 49] on button "Đang vận chuyển" at bounding box center [360, 50] width 90 height 24
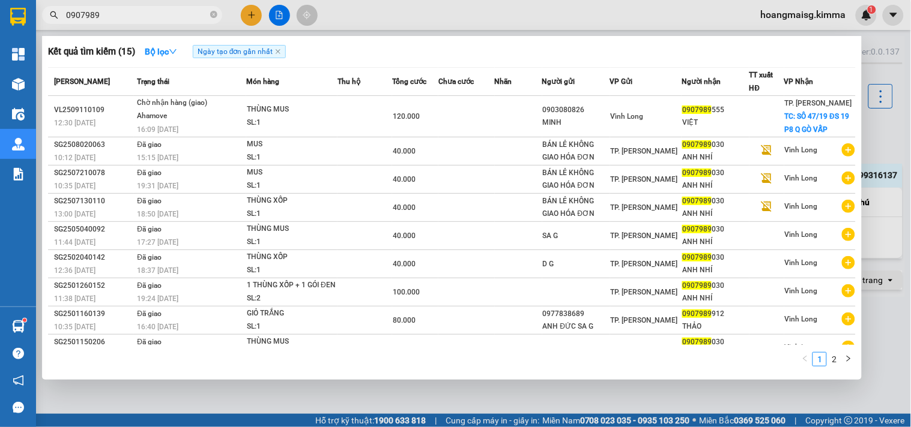
drag, startPoint x: 110, startPoint y: 18, endPoint x: 0, endPoint y: 5, distance: 110.6
click at [0, 14] on section "Kết quả tìm kiếm ( 15 ) Bộ lọc Ngày tạo đơn gần nhất Mã ĐH Trạng thái Món hàng …" at bounding box center [455, 213] width 911 height 427
type input "0"
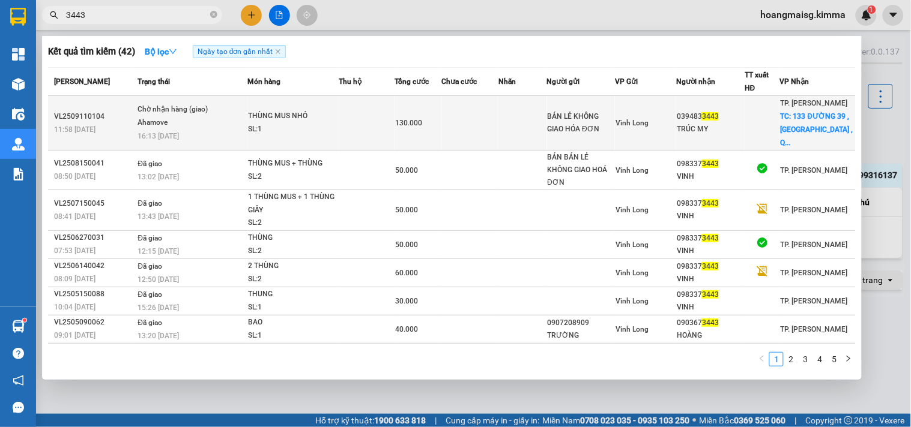
type input "3443"
click at [403, 119] on span "130.000" at bounding box center [408, 123] width 27 height 8
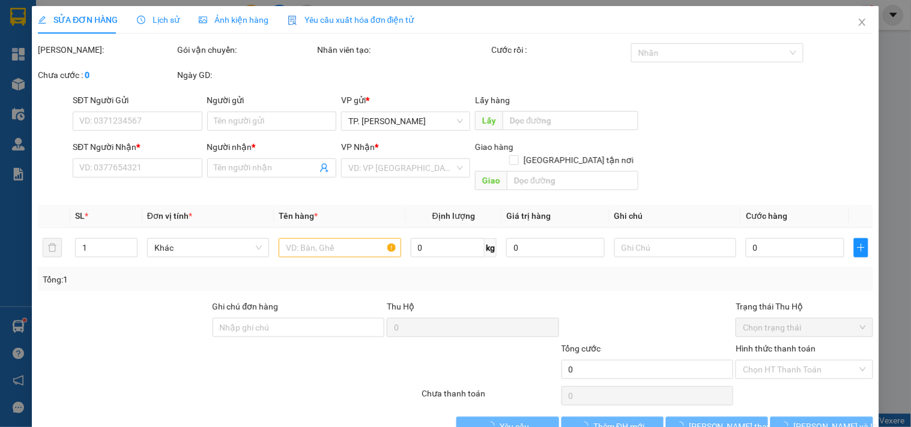
type input "BÁN LẺ KHÔNG GIAO HÓA ĐƠN"
type input "0394833443"
type input "TRÚC MY"
checkbox input "true"
type input "[STREET_ADDRESS]"
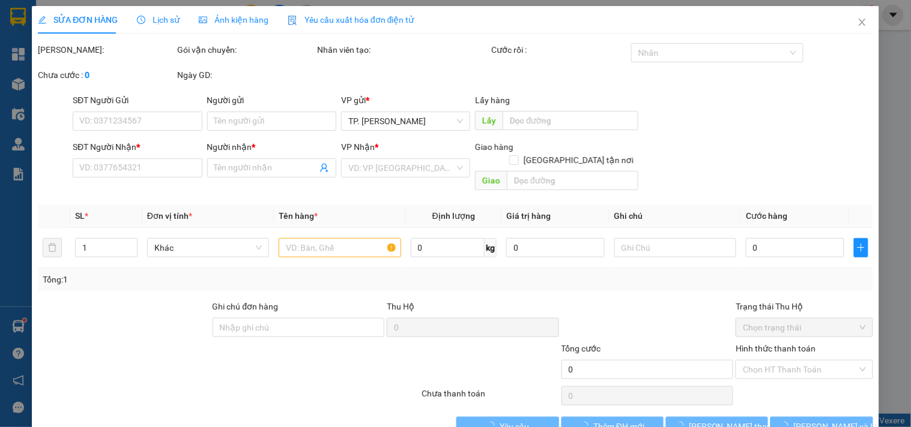
type input "130.000"
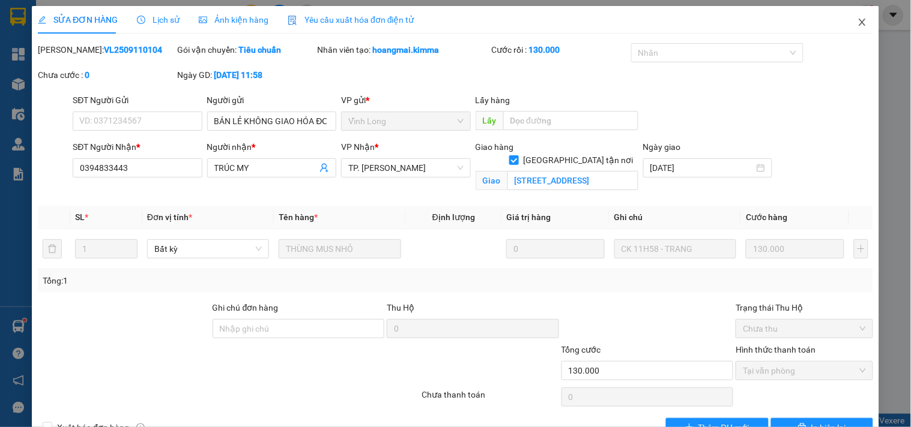
click at [857, 18] on icon "close" at bounding box center [862, 22] width 10 height 10
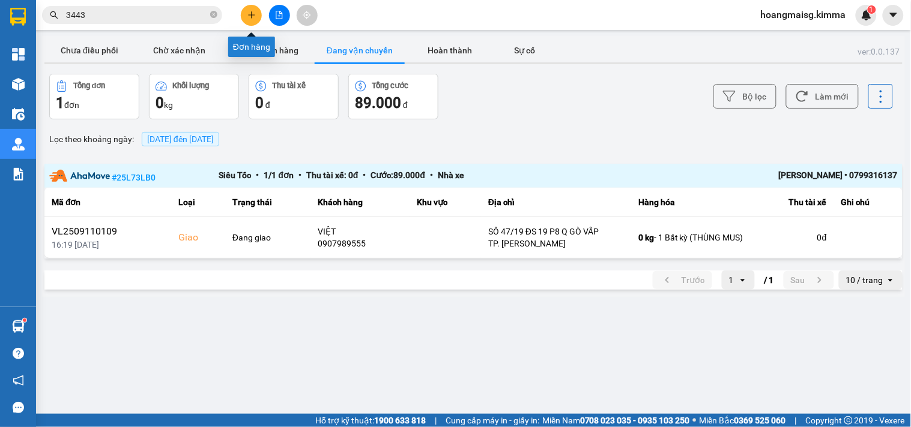
click at [254, 16] on icon "plus" at bounding box center [251, 15] width 8 height 8
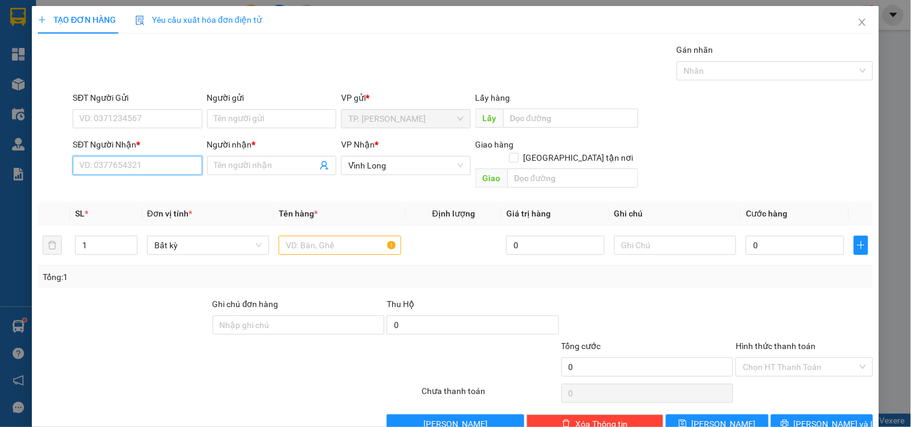
click at [126, 170] on input "SĐT Người Nhận *" at bounding box center [137, 165] width 129 height 19
click at [164, 192] on div "0907471010 - [PERSON_NAME]" at bounding box center [138, 189] width 118 height 13
type input "0907471010"
type input "[PERSON_NAME]"
type input "0907471010"
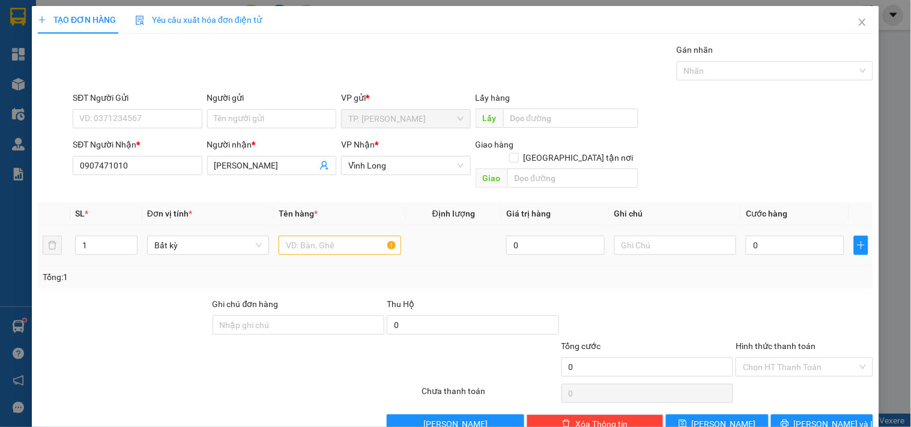
click at [295, 226] on td at bounding box center [339, 246] width 131 height 40
click at [295, 236] on input "text" at bounding box center [340, 245] width 122 height 19
type input "HOP"
click at [657, 236] on input "text" at bounding box center [675, 245] width 122 height 19
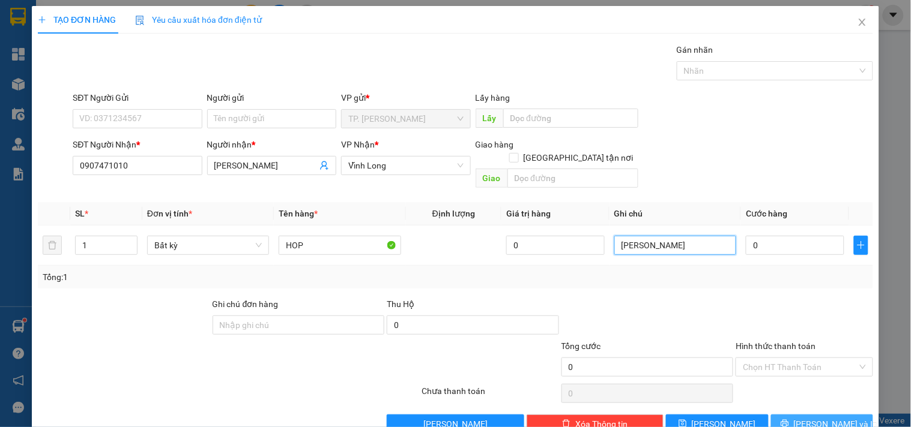
type input "[PERSON_NAME]"
click at [813, 418] on span "[PERSON_NAME] và In" at bounding box center [836, 424] width 84 height 13
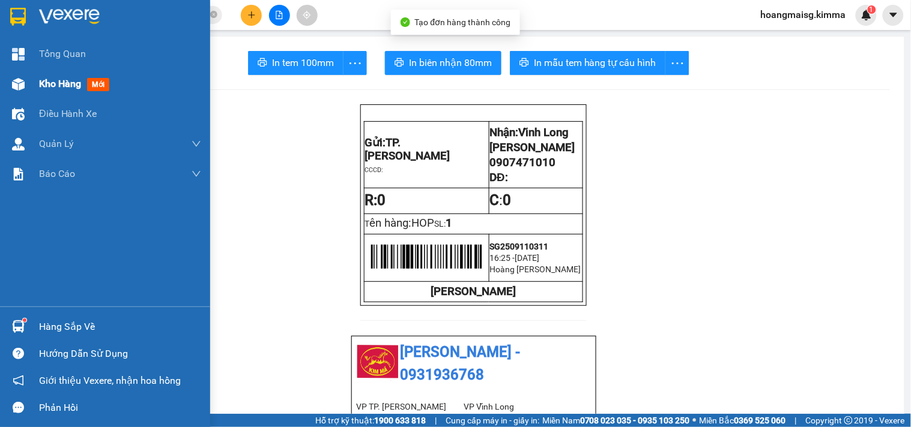
click at [61, 80] on span "Kho hàng" at bounding box center [60, 83] width 42 height 11
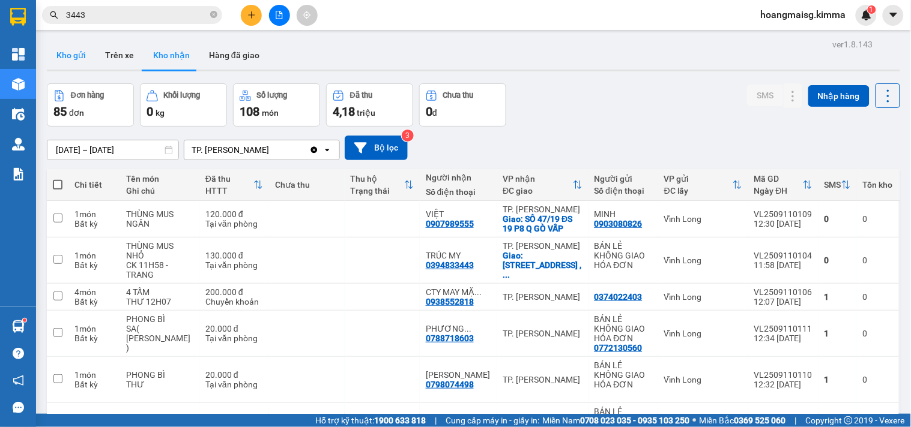
click at [76, 49] on button "Kho gửi" at bounding box center [71, 55] width 49 height 29
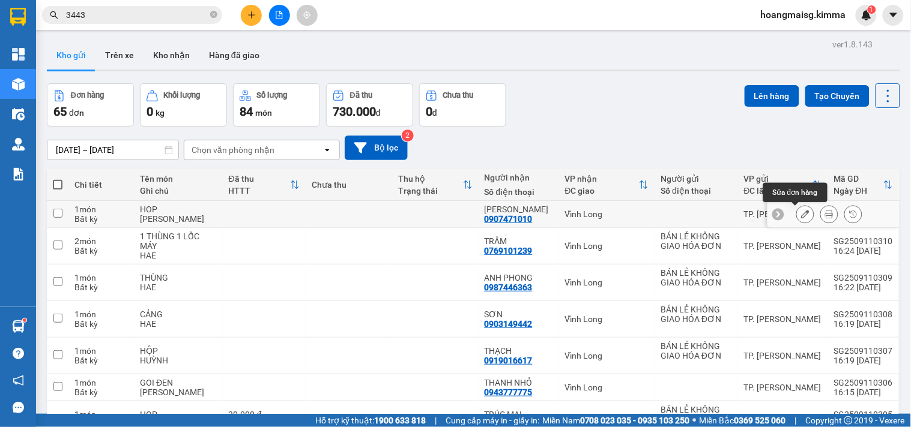
click at [801, 213] on icon at bounding box center [805, 214] width 8 height 8
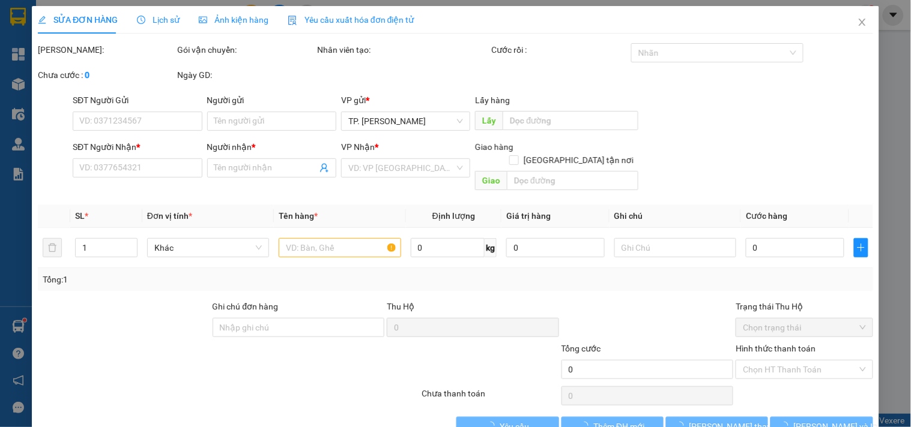
type input "0907471010"
type input "[PERSON_NAME]"
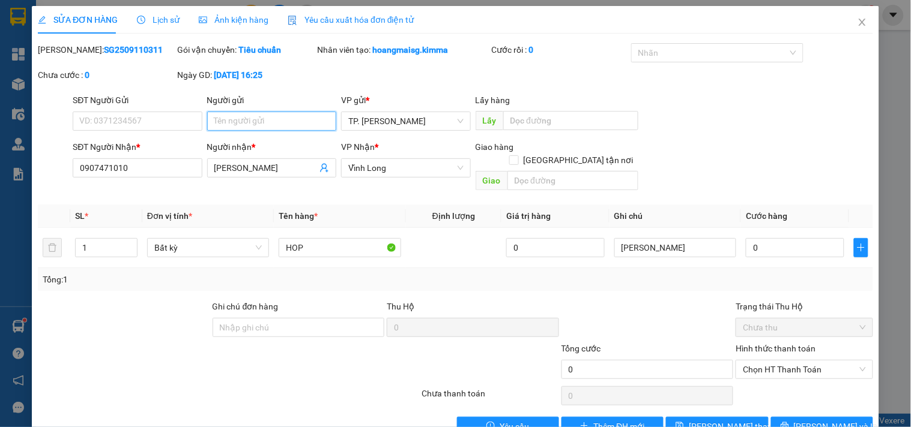
click at [263, 116] on input "Người gửi" at bounding box center [271, 121] width 129 height 19
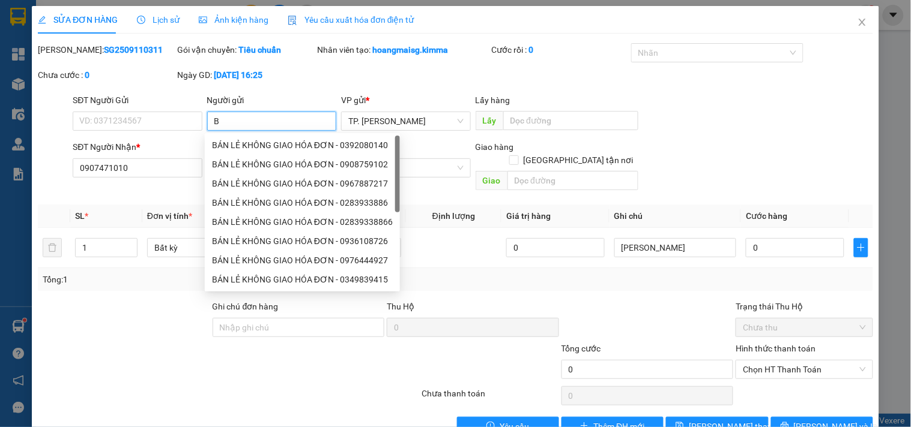
type input "BA"
click at [245, 162] on div "BÁN LẺ KHÔNG GIAO HÓA ĐƠN - 0933322896" at bounding box center [302, 164] width 181 height 13
type input "0933322896"
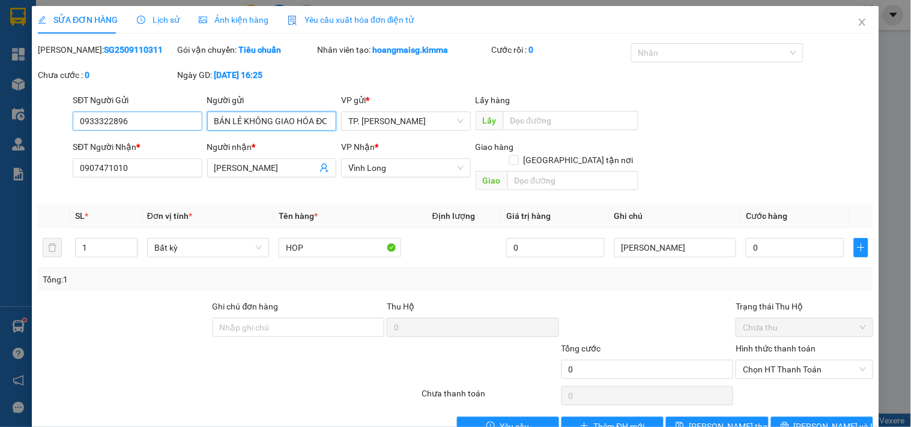
type input "BÁN LẺ KHÔNG GIAO HÓA ĐƠN"
drag, startPoint x: 133, startPoint y: 125, endPoint x: 9, endPoint y: 129, distance: 124.3
click at [9, 129] on div "SỬA ĐƠN HÀNG Lịch sử Ảnh kiện hàng Yêu cầu xuất hóa đơn điện tử Total Paid Fee …" at bounding box center [455, 213] width 911 height 427
click at [700, 420] on span "[PERSON_NAME] thay đổi" at bounding box center [737, 426] width 96 height 13
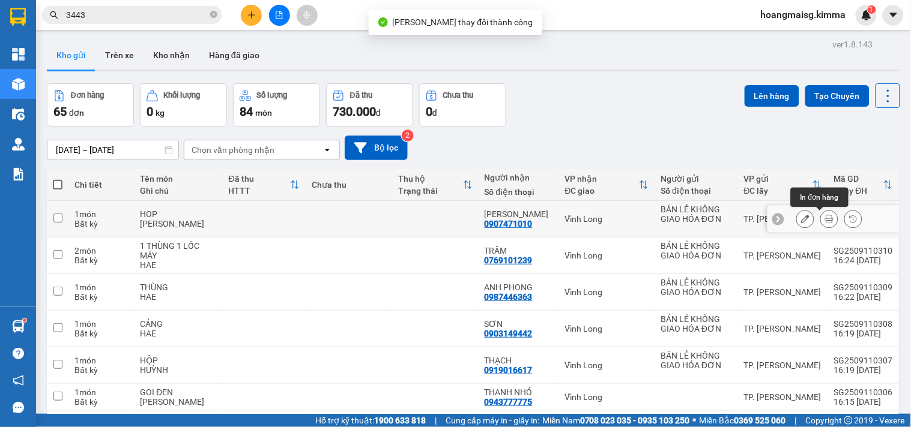
click at [825, 218] on icon at bounding box center [829, 219] width 8 height 8
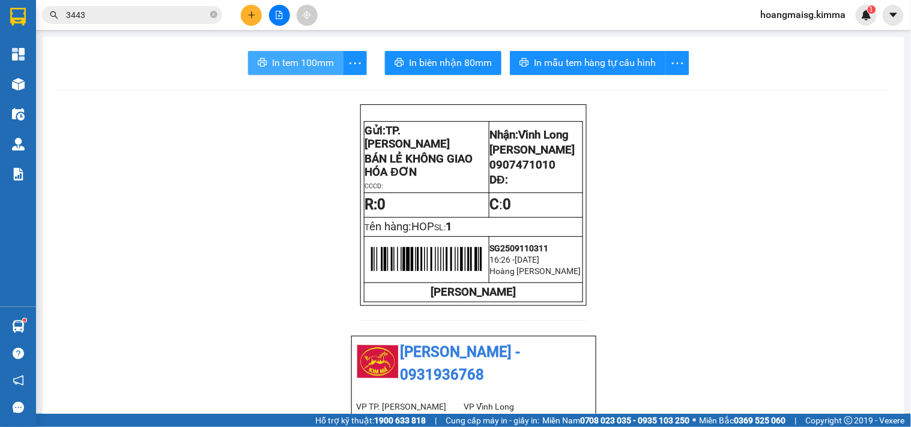
click at [307, 63] on span "In tem 100mm" at bounding box center [303, 62] width 62 height 15
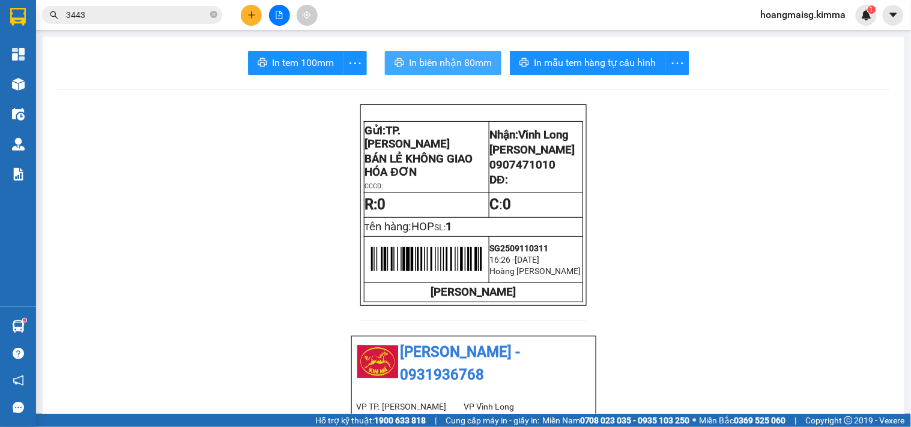
click at [415, 62] on span "In biên nhận 80mm" at bounding box center [450, 62] width 83 height 15
click at [244, 9] on button at bounding box center [251, 15] width 21 height 21
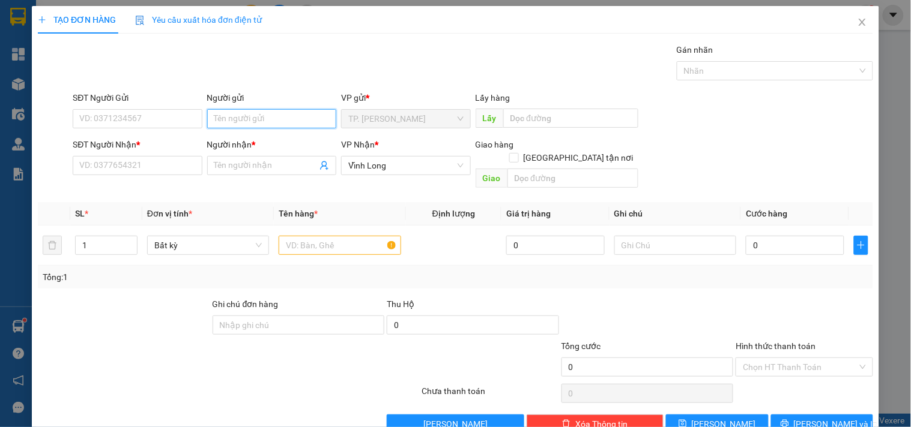
click at [270, 121] on input "Người gửi" at bounding box center [271, 118] width 129 height 19
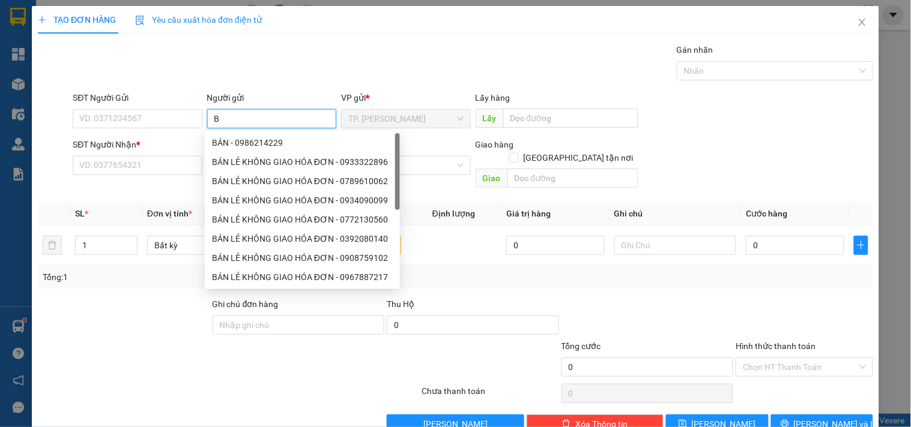
type input "BA"
drag, startPoint x: 277, startPoint y: 161, endPoint x: 253, endPoint y: 151, distance: 26.1
click at [275, 161] on div "BÁN LẺ KHÔNG GIAO HÓA ĐƠN - 0933322896" at bounding box center [302, 161] width 181 height 13
type input "0933322896"
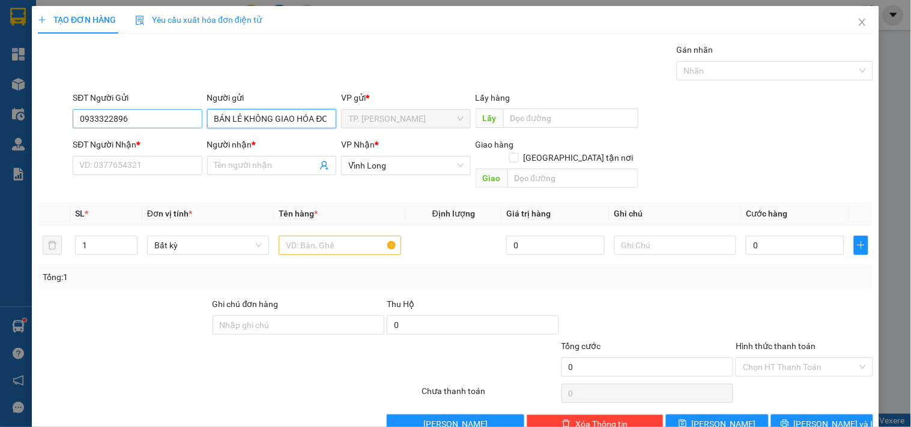
type input "BÁN LẺ KHÔNG GIAO HÓA ĐƠN"
drag, startPoint x: 146, startPoint y: 122, endPoint x: 113, endPoint y: 147, distance: 41.2
click at [93, 146] on form "SĐT Người Gửi 0933322896 0933322896 Người gửi BÁN LẺ KHÔNG GIAO HÓA ĐƠN VP gửi …" at bounding box center [455, 142] width 835 height 102
type input "0"
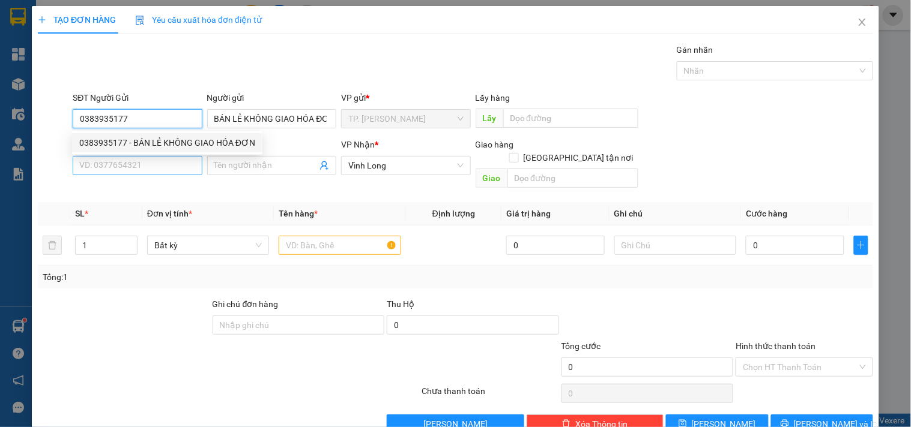
type input "0383935177"
click at [136, 167] on input "SĐT Người Nhận *" at bounding box center [137, 165] width 129 height 19
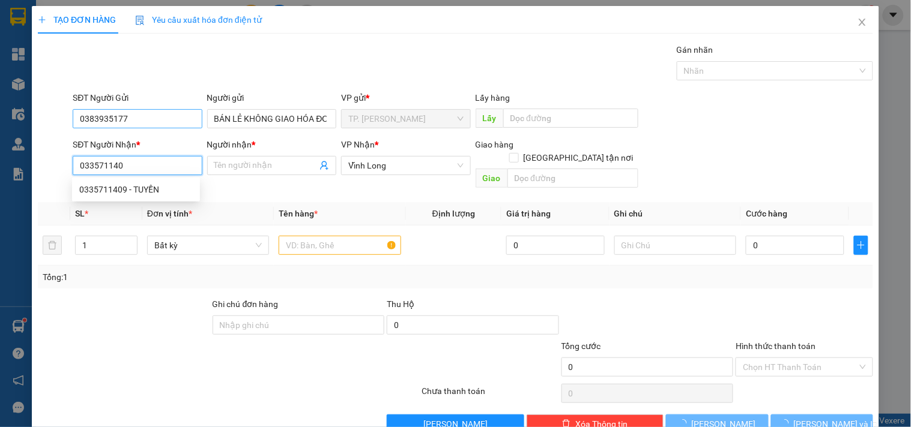
type input "0335711409"
click at [154, 190] on div "0335711409 - TUYỀN" at bounding box center [135, 189] width 113 height 13
type input "TUYỀN"
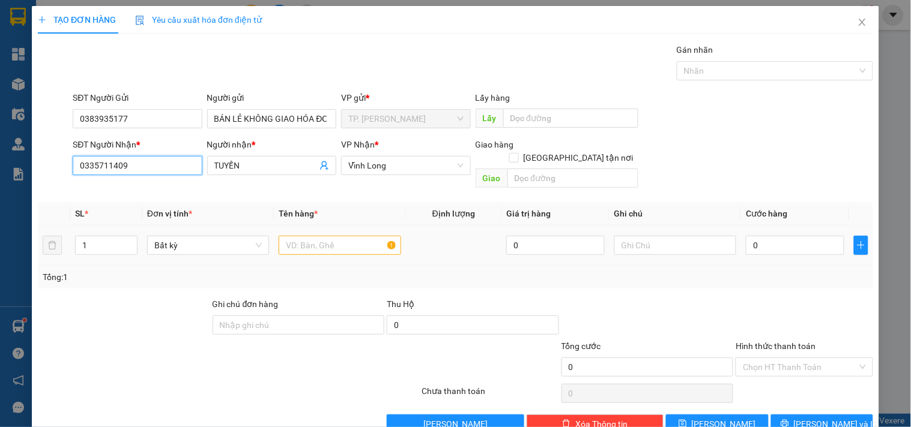
type input "0335711409"
click at [309, 236] on input "text" at bounding box center [340, 245] width 122 height 19
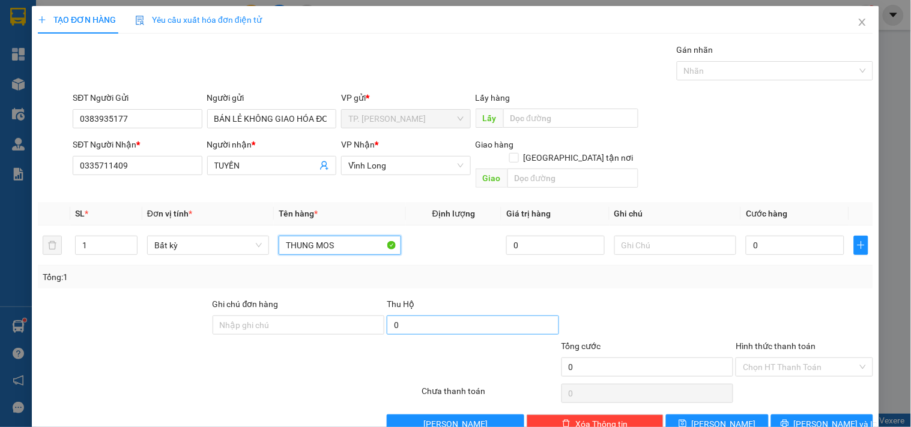
type input "THUNG MOS"
click at [417, 316] on input "0" at bounding box center [473, 325] width 172 height 19
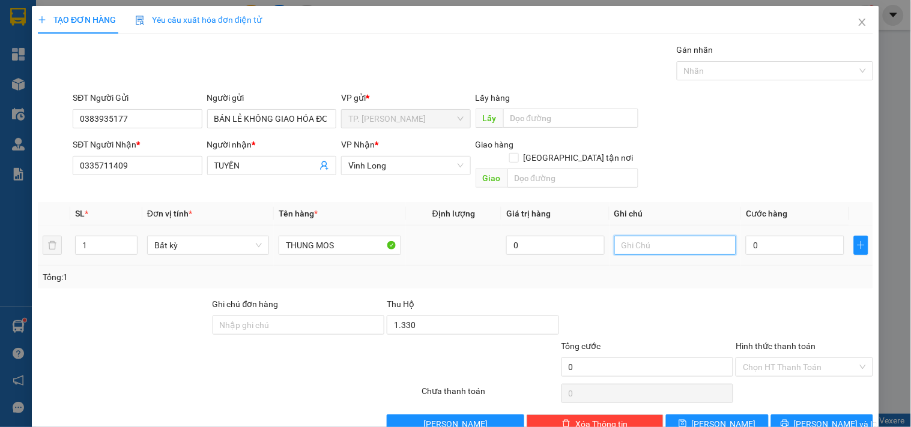
type input "1.330.000"
click at [632, 239] on input "text" at bounding box center [675, 245] width 122 height 19
type input "SAM/ [PERSON_NAME]"
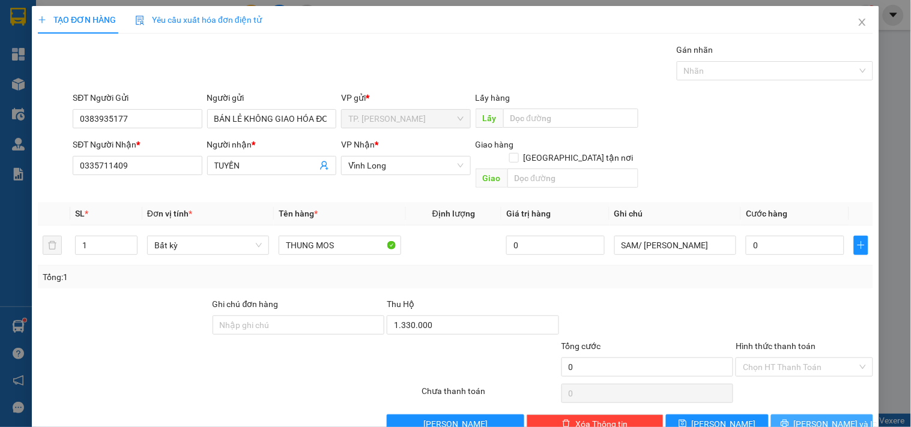
click at [789, 420] on icon "printer" at bounding box center [784, 424] width 8 height 8
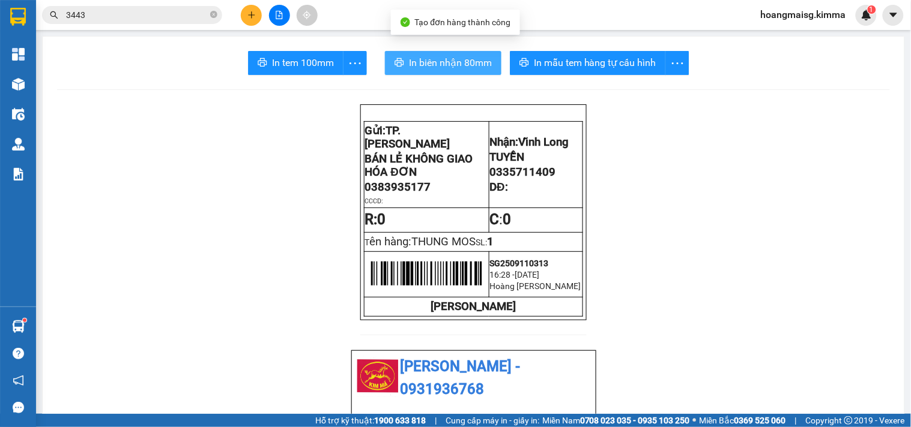
click at [453, 64] on span "In biên nhận 80mm" at bounding box center [450, 62] width 83 height 15
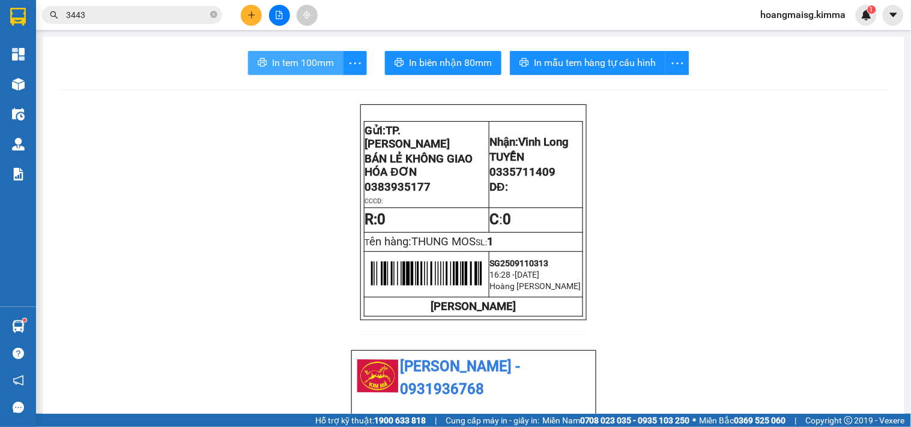
click at [301, 68] on span "In tem 100mm" at bounding box center [303, 62] width 62 height 15
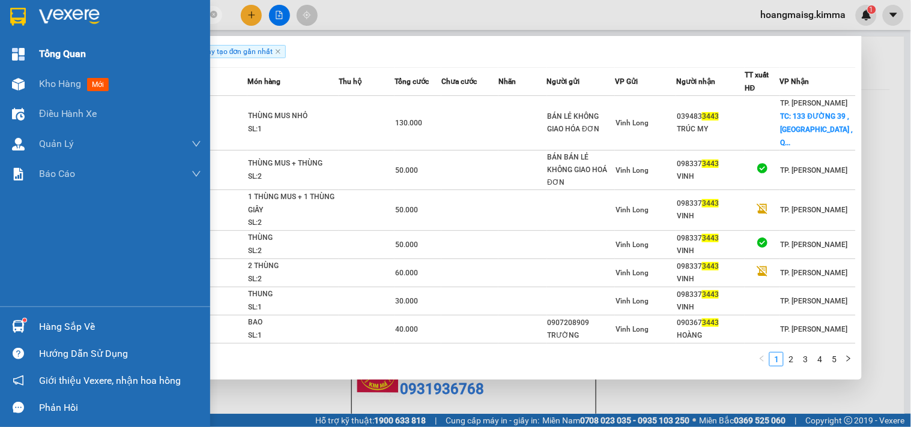
drag, startPoint x: 98, startPoint y: 19, endPoint x: 0, endPoint y: 50, distance: 102.9
click at [0, 50] on section "Kết quả tìm kiếm ( 42 ) Bộ lọc Ngày tạo đơn gần nhất Mã ĐH Trạng thái Món hàng …" at bounding box center [455, 213] width 911 height 427
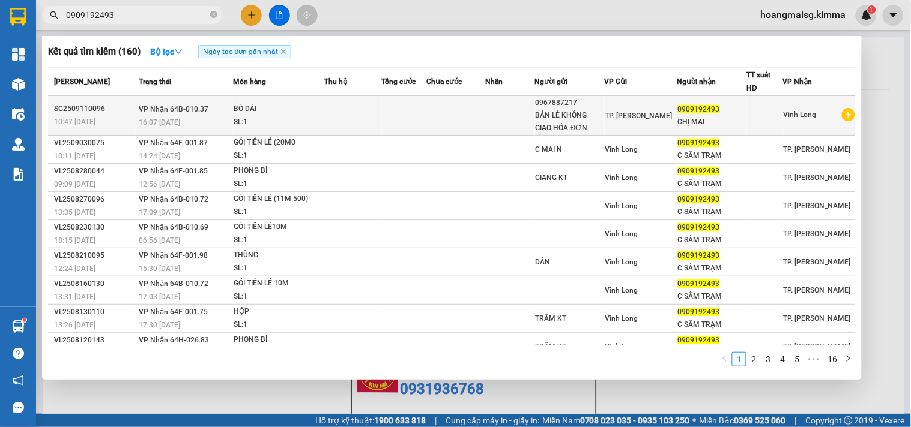
type input "0909192493"
click at [335, 106] on td at bounding box center [353, 116] width 58 height 40
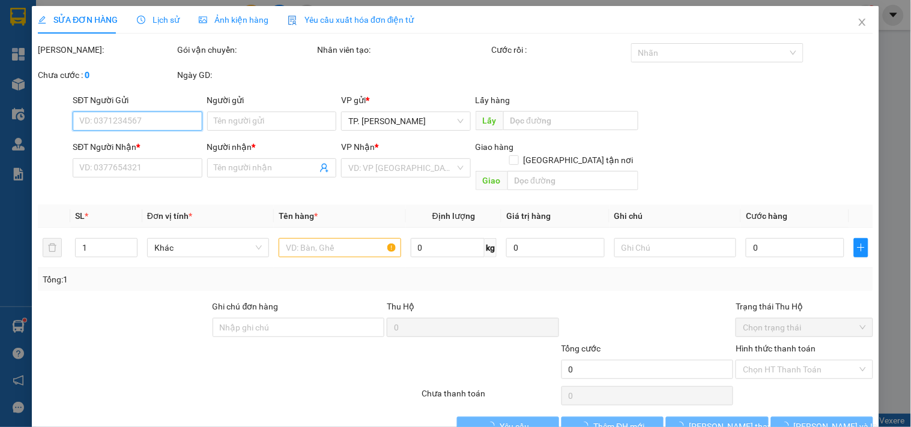
type input "0967887217"
type input "BÁN LẺ KHÔNG GIAO HÓA ĐƠN"
type input "0909192493"
type input "CHỊ MAI"
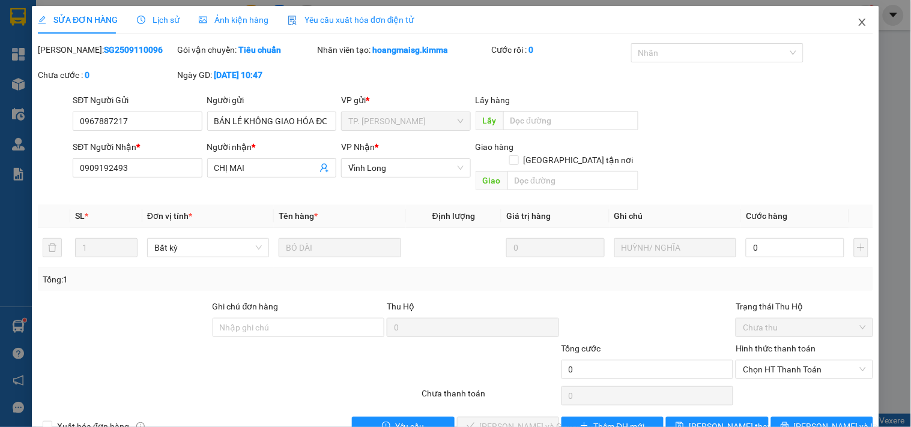
click at [845, 22] on span "Close" at bounding box center [862, 23] width 34 height 34
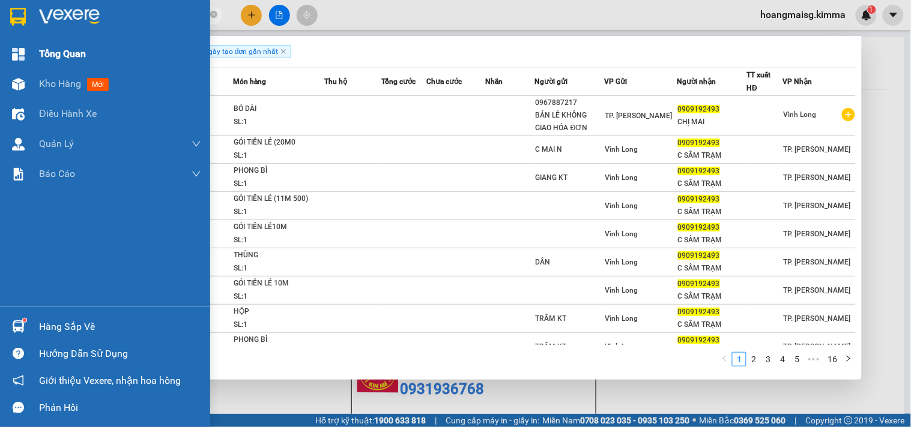
drag, startPoint x: 127, startPoint y: 20, endPoint x: 17, endPoint y: 62, distance: 118.2
click at [0, 56] on section "Kết quả tìm kiếm ( 160 ) Bộ lọc Ngày tạo đơn gần nhất Mã ĐH Trạng thái Món hàng…" at bounding box center [455, 213] width 911 height 427
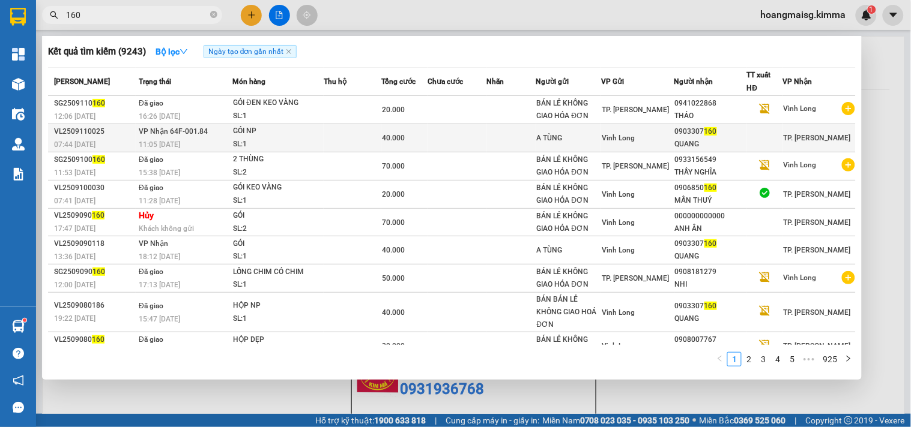
type input "160"
click at [274, 135] on div "GÓI NP" at bounding box center [278, 131] width 90 height 13
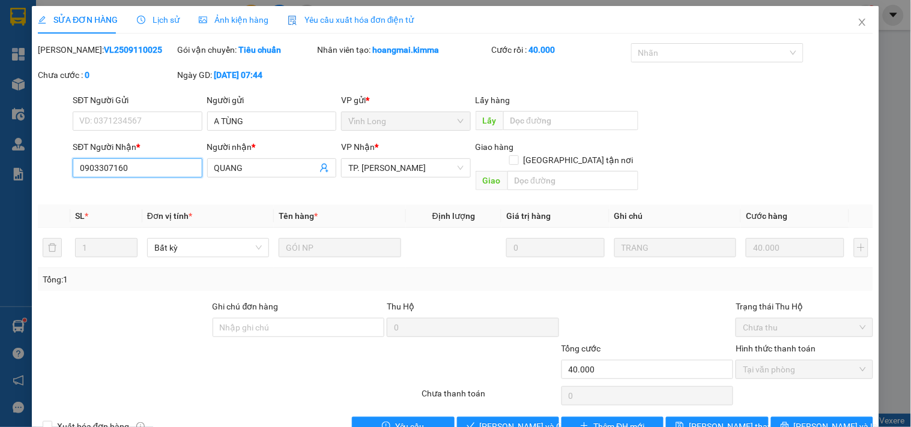
drag, startPoint x: 136, startPoint y: 163, endPoint x: 0, endPoint y: 190, distance: 138.2
click at [0, 182] on div "SỬA ĐƠN HÀNG Lịch sử Ảnh kiện hàng Yêu cầu xuất hóa đơn điện tử Total Paid Fee …" at bounding box center [455, 213] width 911 height 427
click at [857, 24] on icon "close" at bounding box center [862, 22] width 10 height 10
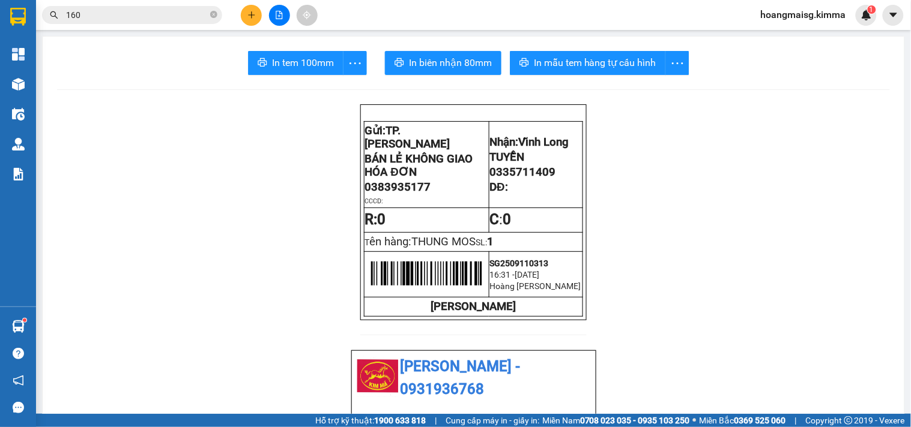
click at [0, 5] on section "Kết quả tìm kiếm ( 9243 ) Bộ lọc Ngày tạo đơn gần nhất Mã ĐH Trạng thái Món hàn…" at bounding box center [455, 213] width 911 height 427
paste input "160"
type input "160"
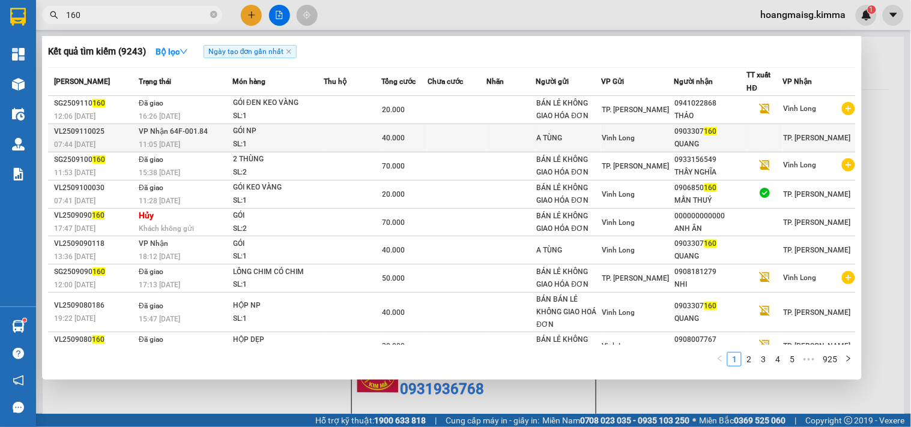
click at [317, 136] on div "GÓI NP" at bounding box center [278, 131] width 90 height 13
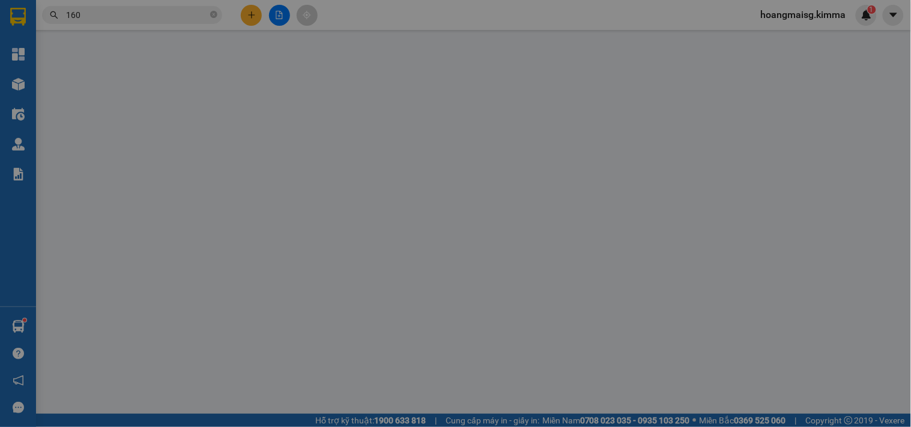
type input "A TÙNG"
type input "0903307160"
type input "QUANG"
type input "40.000"
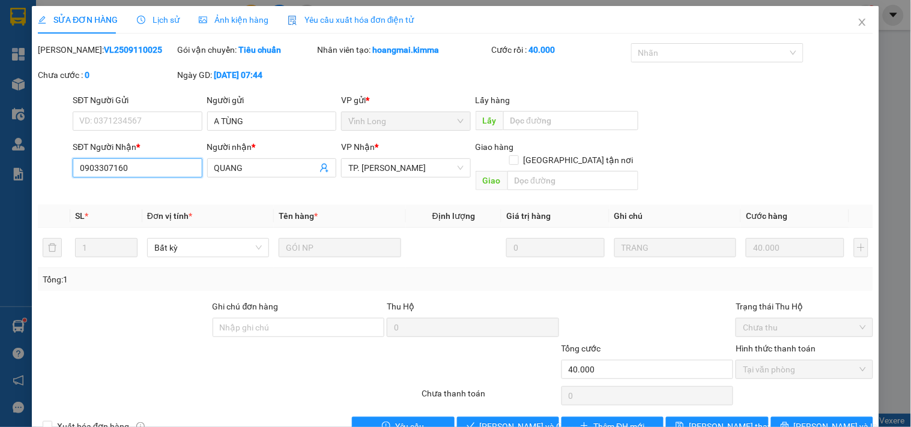
drag, startPoint x: 134, startPoint y: 164, endPoint x: 0, endPoint y: 172, distance: 134.7
click at [0, 173] on div "SỬA ĐƠN HÀNG Lịch sử Ảnh kiện hàng Yêu cầu xuất hóa đơn điện tử Total Paid Fee …" at bounding box center [455, 213] width 911 height 427
click at [845, 23] on span "Close" at bounding box center [862, 23] width 34 height 34
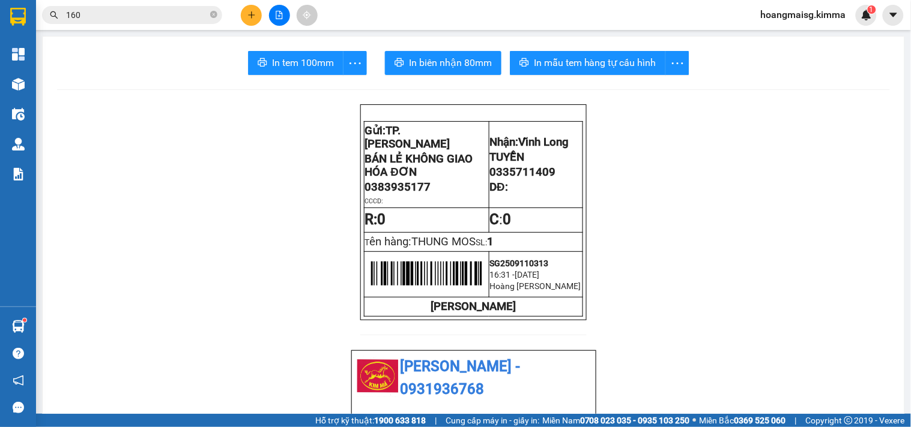
drag, startPoint x: 81, startPoint y: 13, endPoint x: 0, endPoint y: 19, distance: 81.2
click at [0, 17] on section "Kết quả tìm kiếm ( 9243 ) Bộ lọc Ngày tạo đơn gần nhất Mã ĐH Trạng thái Món hàn…" at bounding box center [455, 213] width 911 height 427
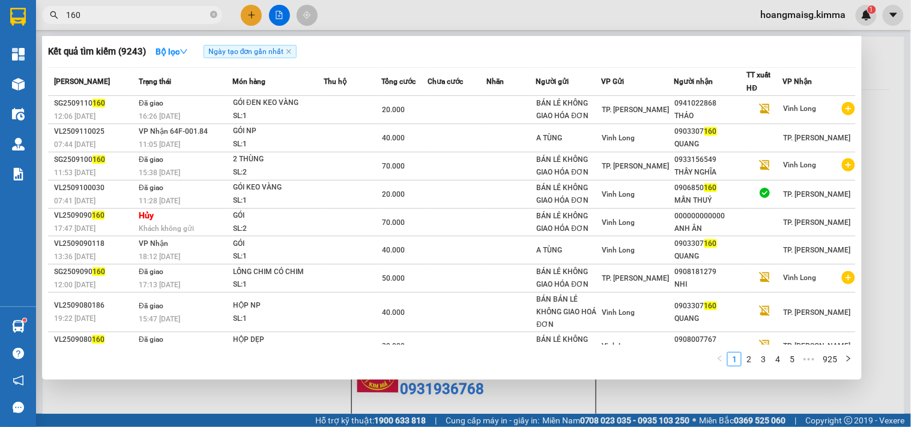
paste input "0903307"
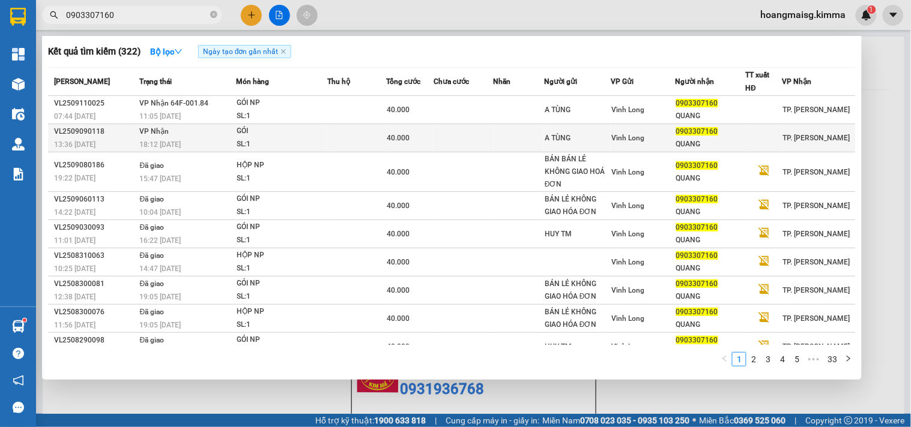
type input "0903307160"
click at [204, 143] on div "18:12 [DATE]" at bounding box center [187, 144] width 95 height 13
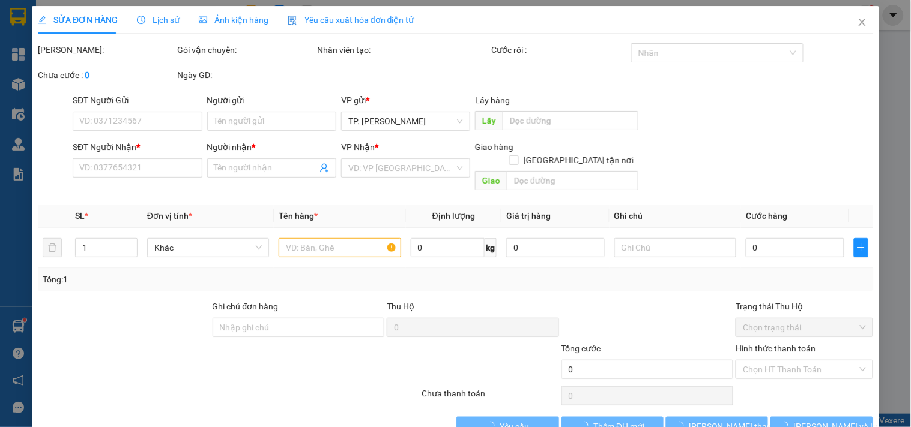
type input "A TÙNG"
type input "0903307160"
type input "QUANG"
type input "40.000"
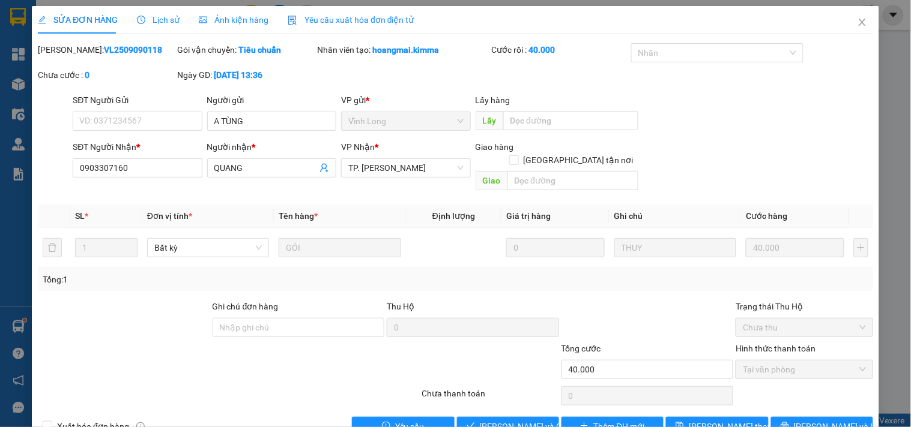
click at [151, 13] on div "Lịch sử" at bounding box center [158, 19] width 43 height 13
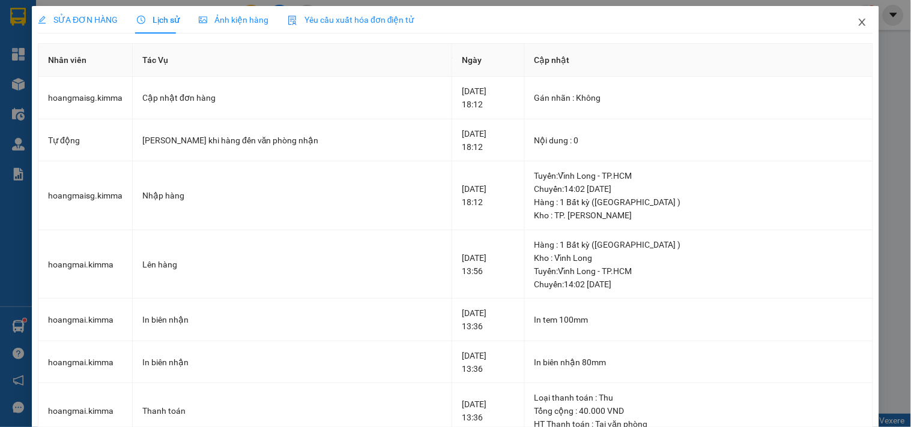
click at [846, 16] on span "Close" at bounding box center [862, 23] width 34 height 34
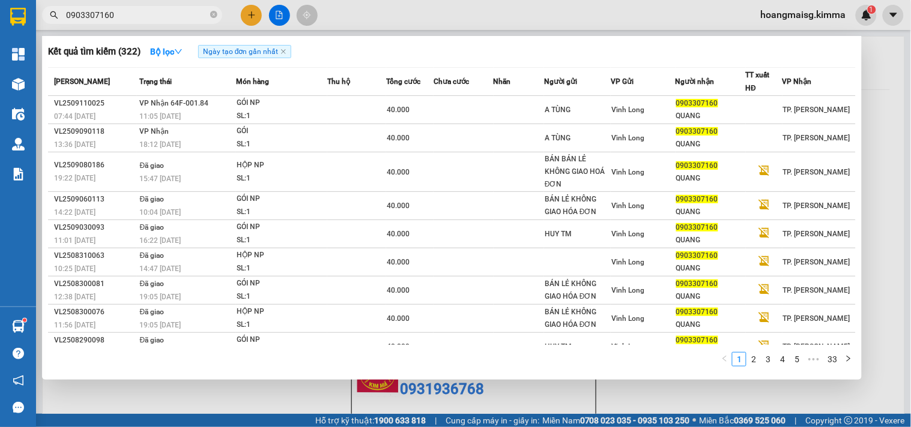
click at [123, 13] on input "0903307160" at bounding box center [137, 14] width 142 height 13
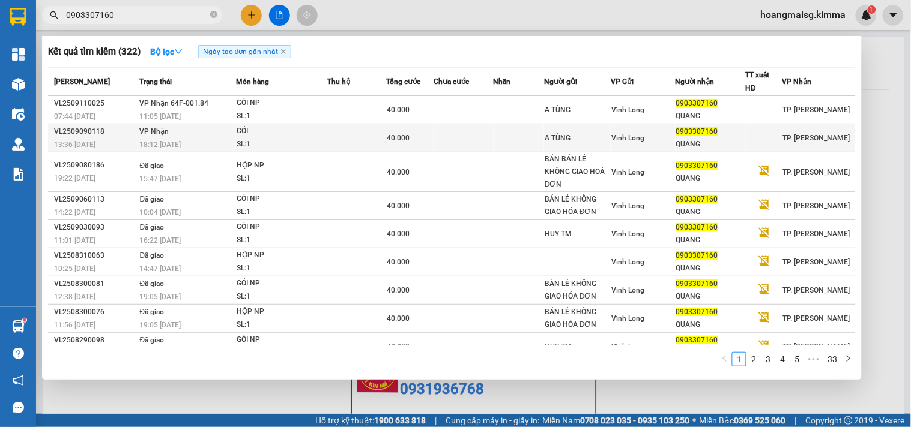
click at [383, 134] on td at bounding box center [356, 138] width 59 height 28
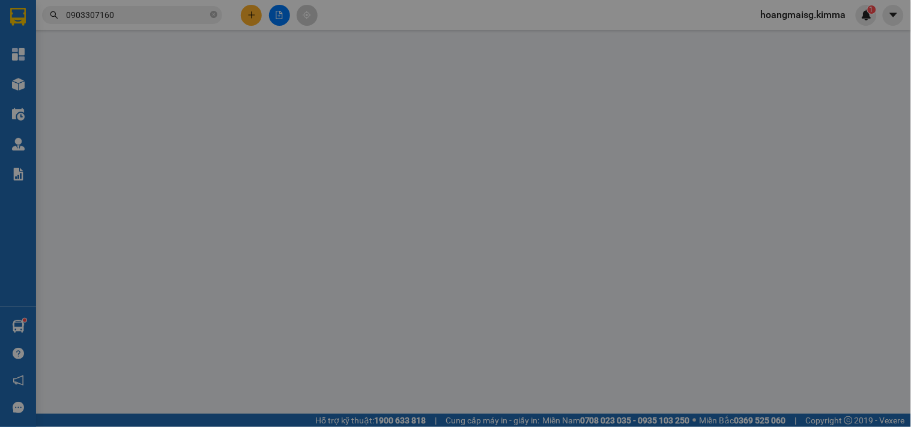
type input "A TÙNG"
type input "0903307160"
type input "QUANG"
type input "40.000"
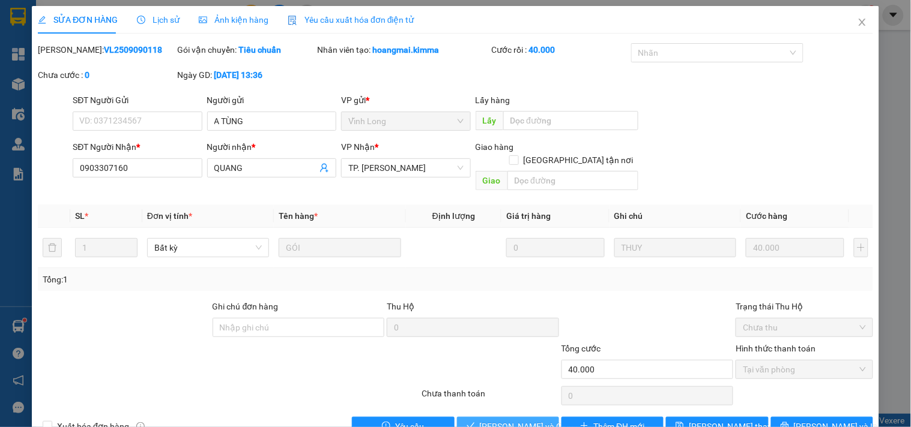
click at [495, 420] on span "[PERSON_NAME] và Giao hàng" at bounding box center [537, 426] width 115 height 13
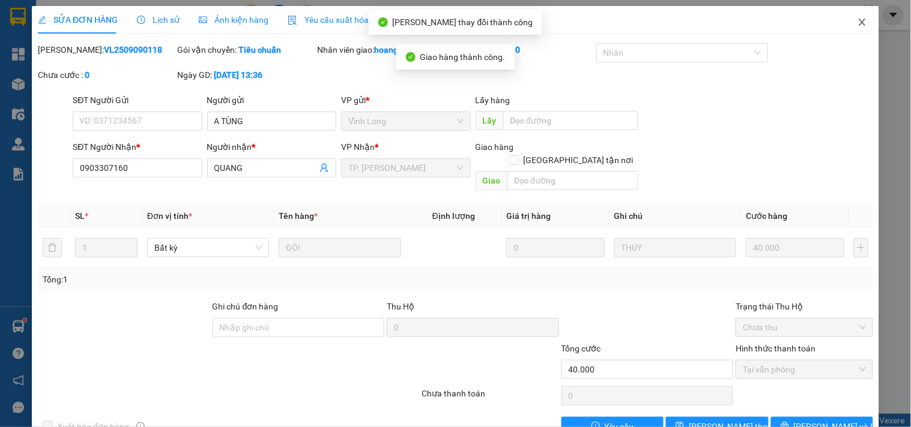
click at [857, 18] on icon "close" at bounding box center [862, 22] width 10 height 10
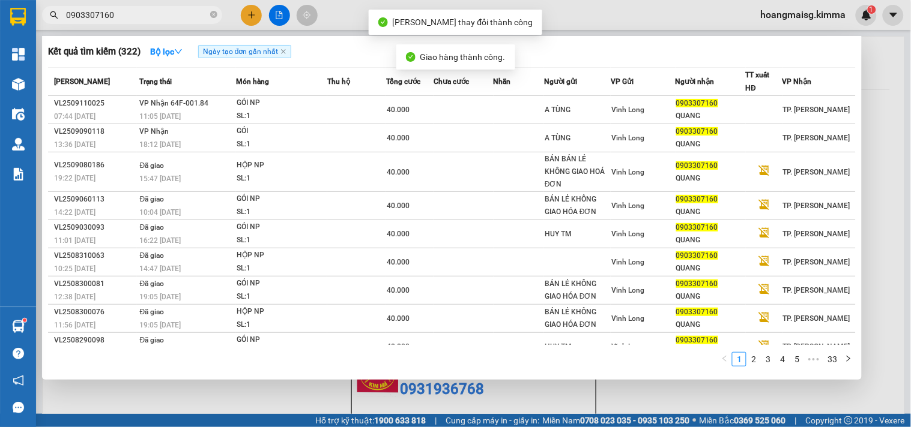
click at [133, 21] on input "0903307160" at bounding box center [137, 14] width 142 height 13
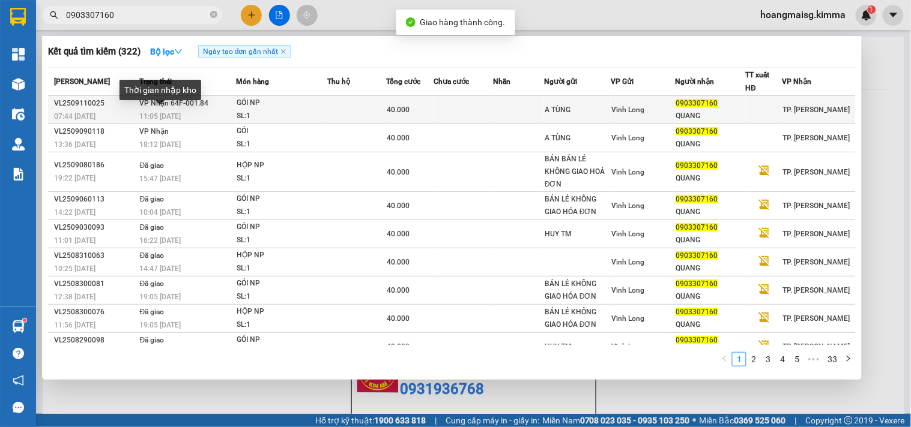
click at [174, 115] on span "11:05 [DATE]" at bounding box center [160, 116] width 41 height 8
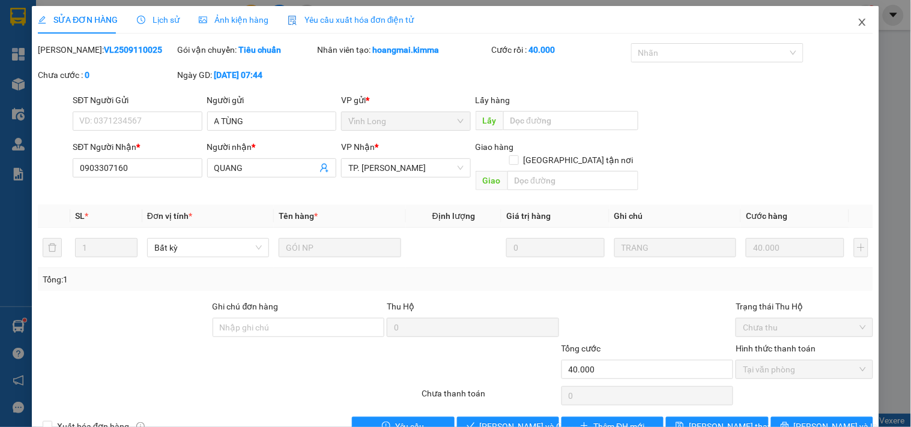
click at [858, 20] on icon "close" at bounding box center [861, 22] width 7 height 7
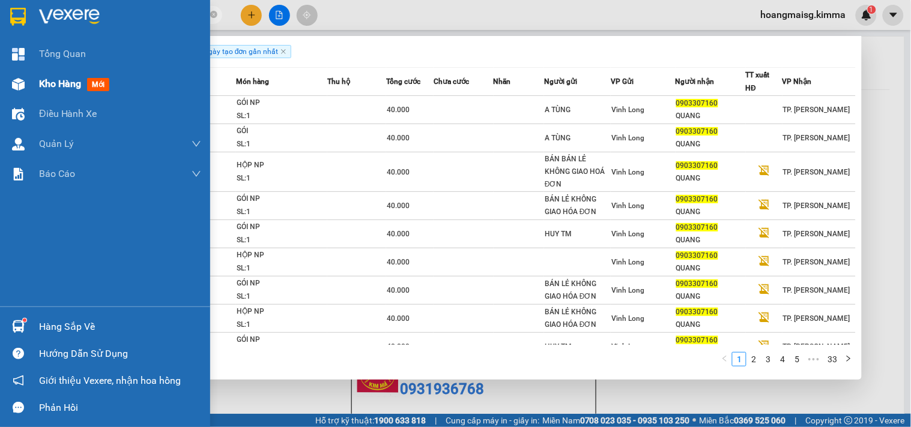
drag, startPoint x: 119, startPoint y: 18, endPoint x: 28, endPoint y: 75, distance: 107.1
click at [0, 39] on section "Kết quả tìm kiếm ( 322 ) Bộ lọc Ngày tạo đơn gần nhất Mã ĐH Trạng thái Món hàng…" at bounding box center [455, 213] width 911 height 427
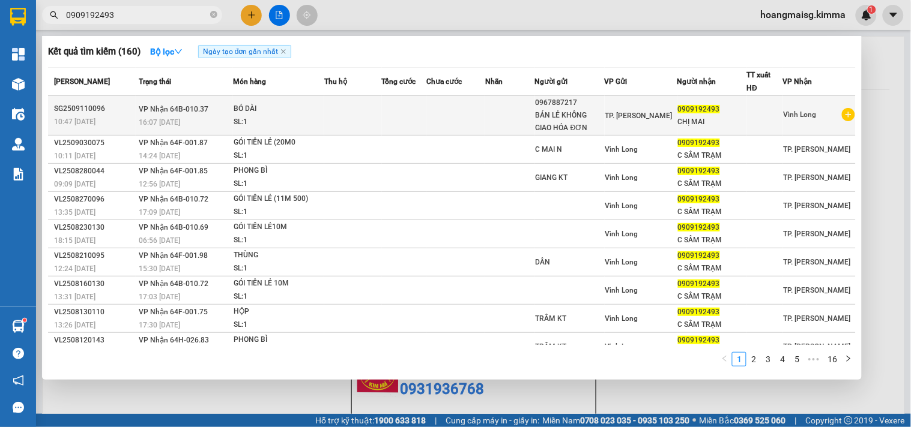
type input "0909192493"
click at [421, 128] on td at bounding box center [404, 116] width 45 height 40
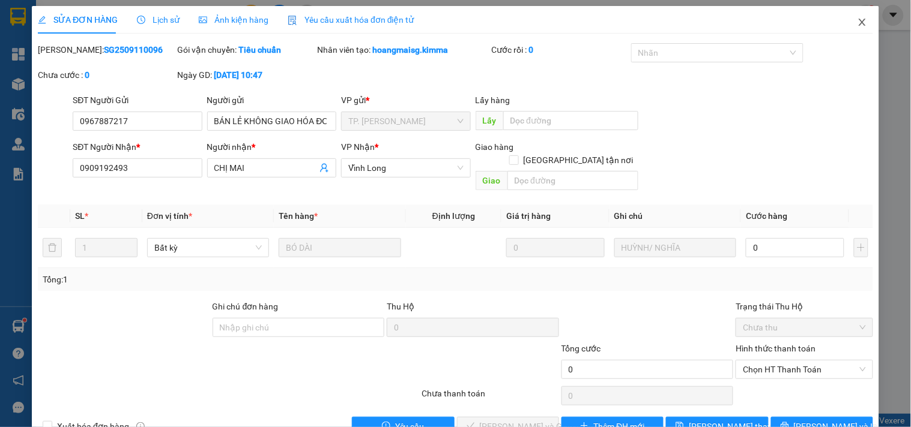
click at [857, 19] on icon "close" at bounding box center [862, 22] width 10 height 10
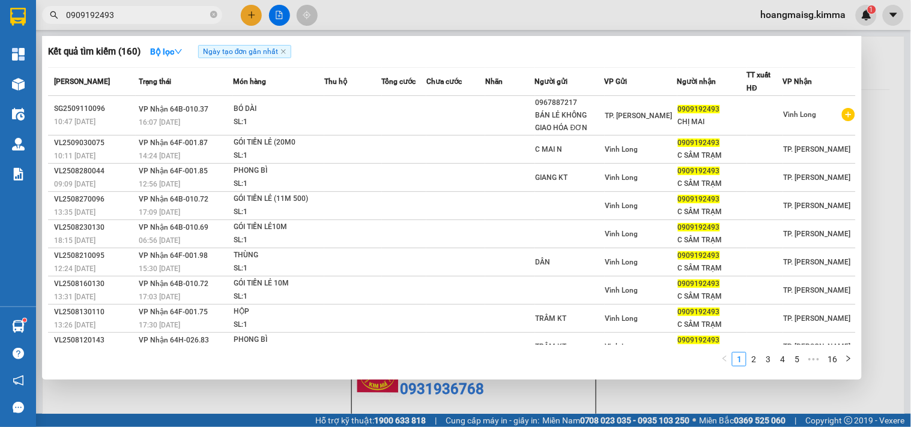
click at [218, 12] on span "0909192493" at bounding box center [132, 15] width 180 height 18
click at [212, 16] on icon "close-circle" at bounding box center [213, 14] width 7 height 7
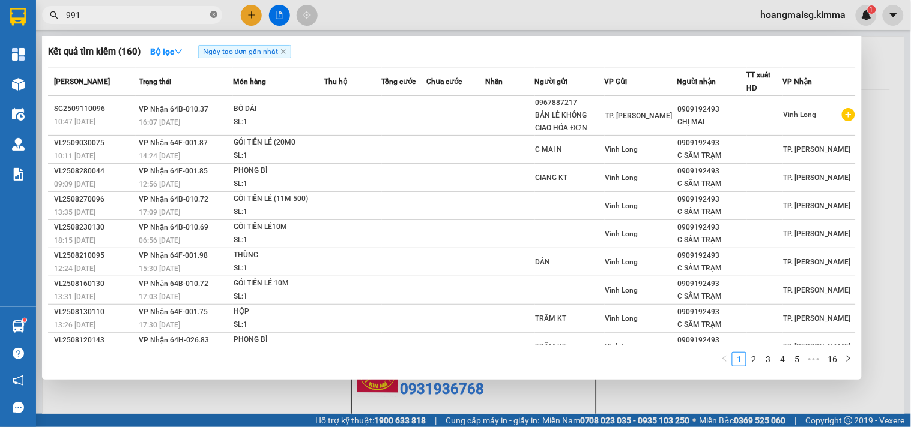
type input "9912"
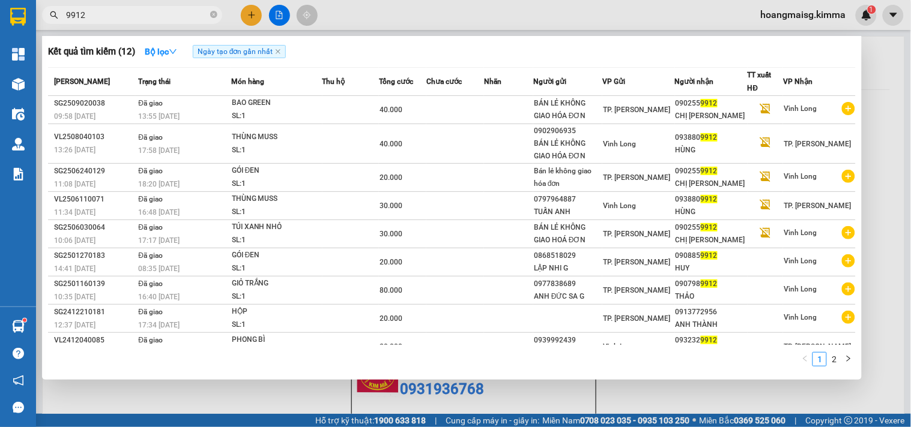
click at [216, 18] on icon "close-circle" at bounding box center [213, 14] width 7 height 7
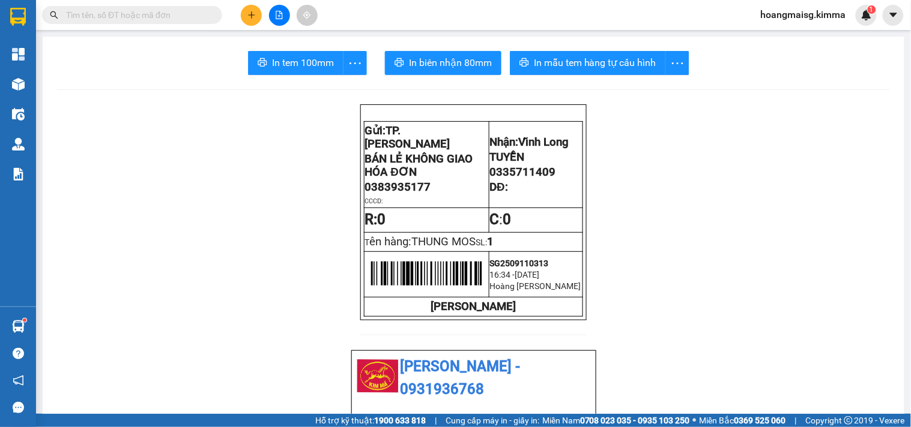
click at [155, 8] on input "text" at bounding box center [137, 14] width 142 height 13
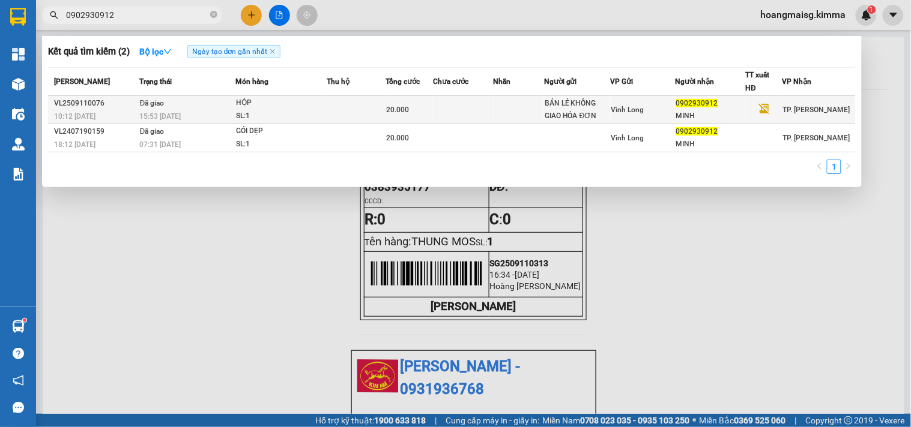
type input "0902930912"
click at [470, 103] on td at bounding box center [463, 110] width 60 height 28
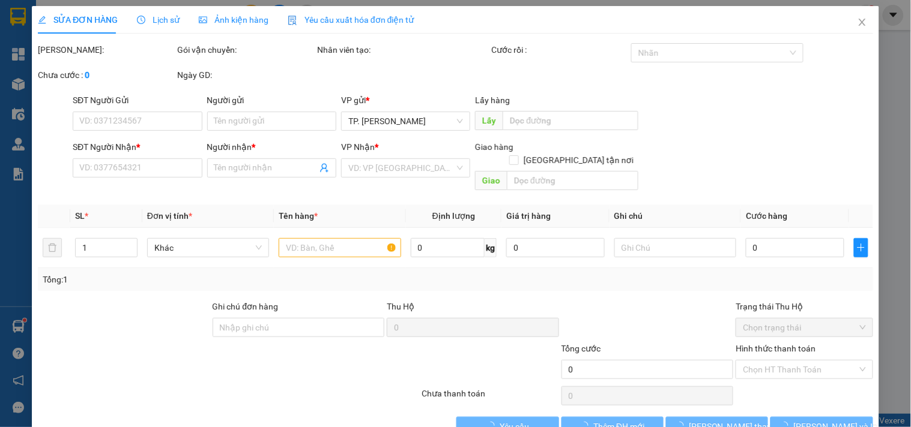
type input "BÁN LẺ KHÔNG GIAO HÓA ĐƠN"
type input "0902930912"
type input "MINH"
type input "20.000"
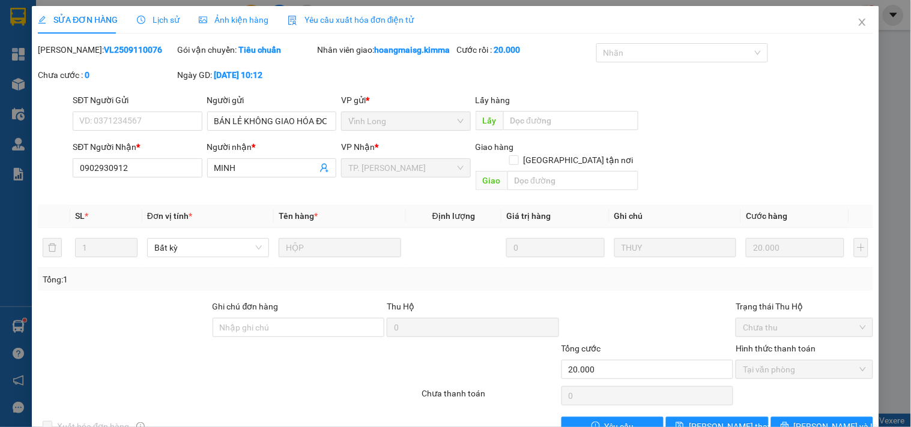
click at [79, 363] on div at bounding box center [159, 363] width 244 height 42
click at [566, 171] on input "text" at bounding box center [572, 180] width 131 height 19
type input "687 XÔ VIẾT NGHỆ TĨNH P26 BÌNH THẠNH"
click at [177, 20] on div "SỬA ĐƠN HÀNG Lịch sử Ảnh kiện hàng Yêu cầu xuất hóa đơn điện tử" at bounding box center [226, 20] width 376 height 28
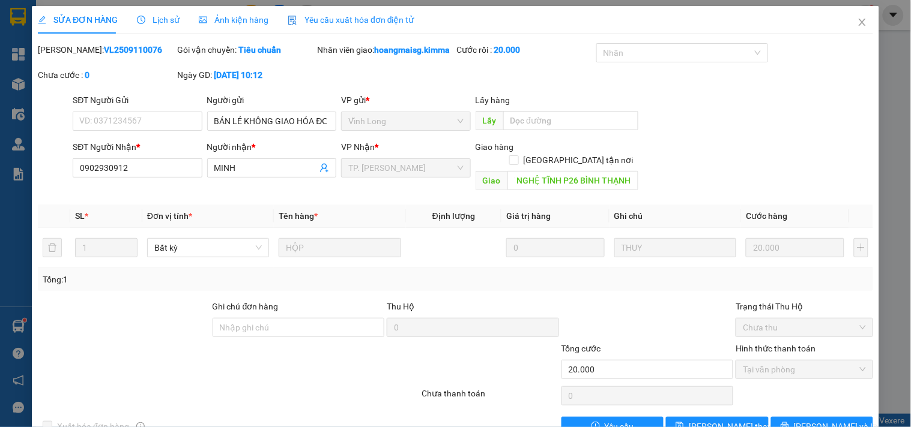
scroll to position [0, 0]
click at [170, 170] on input "0902930912" at bounding box center [137, 167] width 129 height 19
click at [519, 155] on span at bounding box center [514, 160] width 10 height 10
click at [517, 155] on input "[GEOGRAPHIC_DATA] tận nơi" at bounding box center [513, 159] width 8 height 8
checkbox input "true"
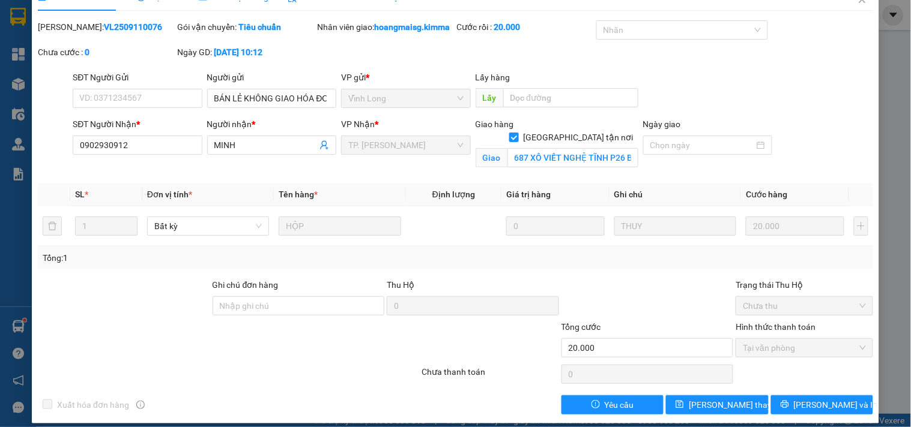
scroll to position [33, 0]
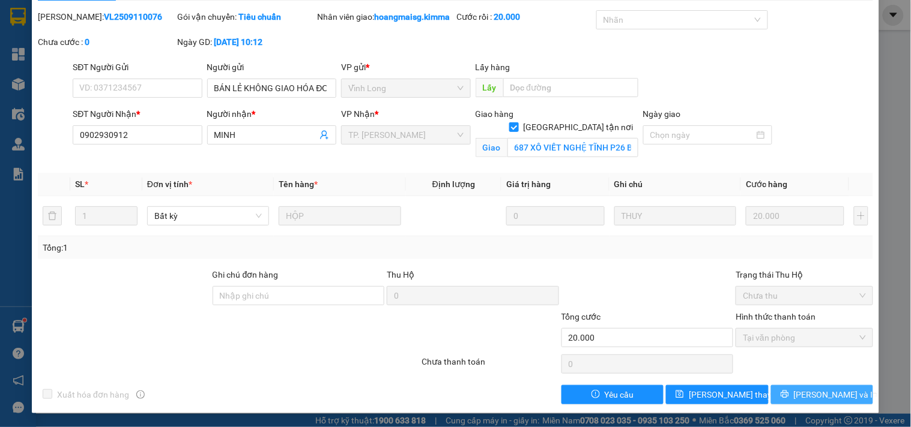
click at [815, 394] on span "[PERSON_NAME] và In" at bounding box center [836, 394] width 84 height 13
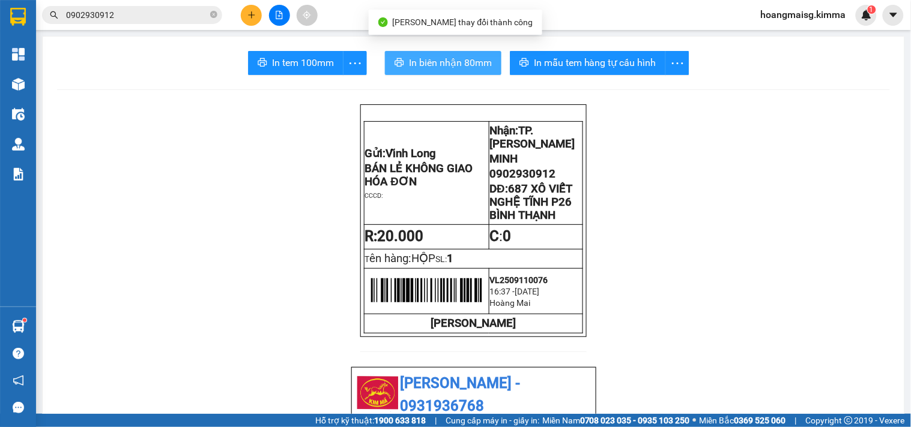
click at [475, 69] on span "In biên nhận 80mm" at bounding box center [450, 62] width 83 height 15
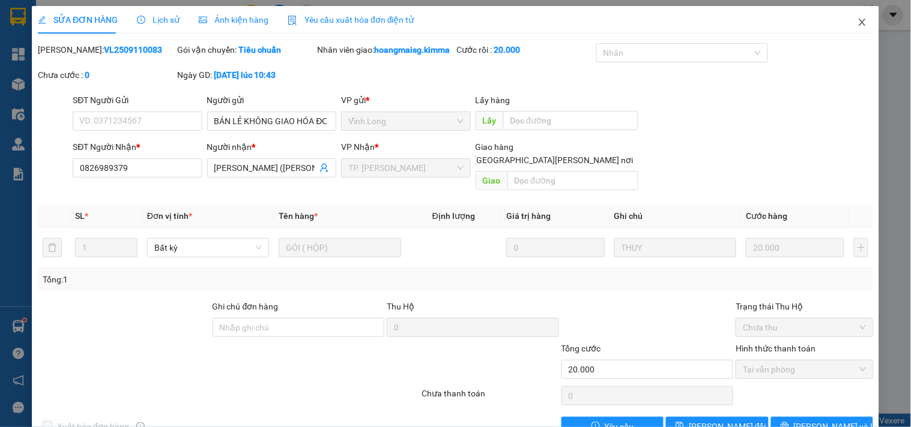
click at [852, 14] on span "Close" at bounding box center [862, 23] width 34 height 34
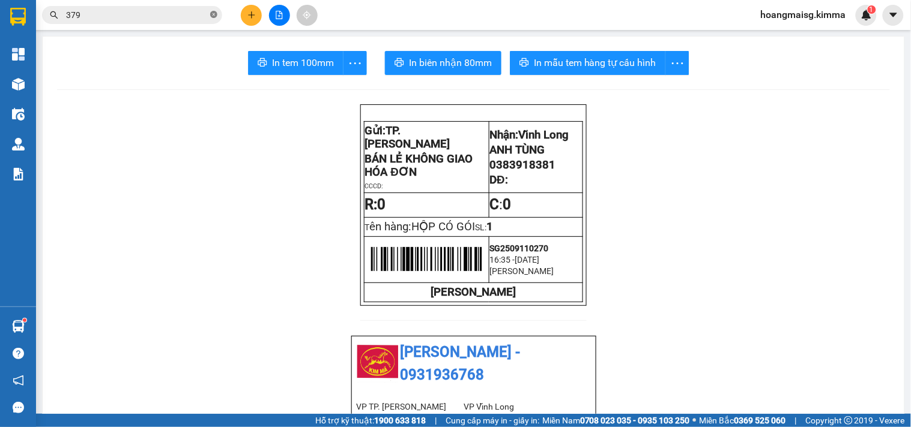
click at [214, 12] on icon "close-circle" at bounding box center [213, 14] width 7 height 7
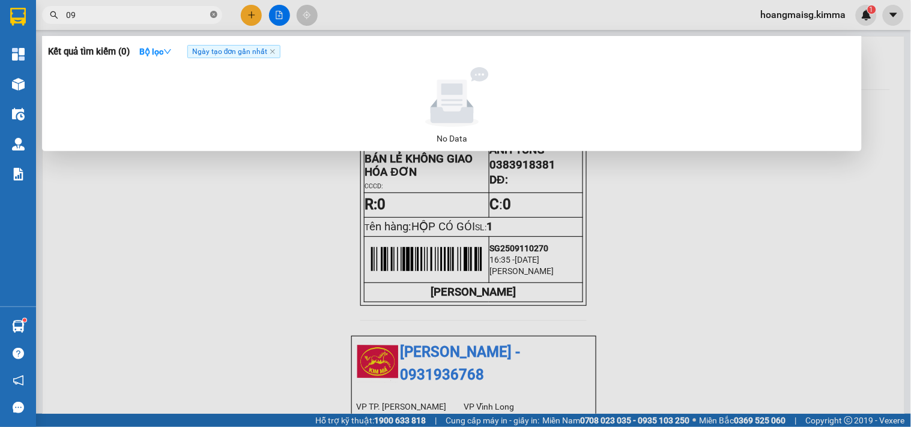
type input "0"
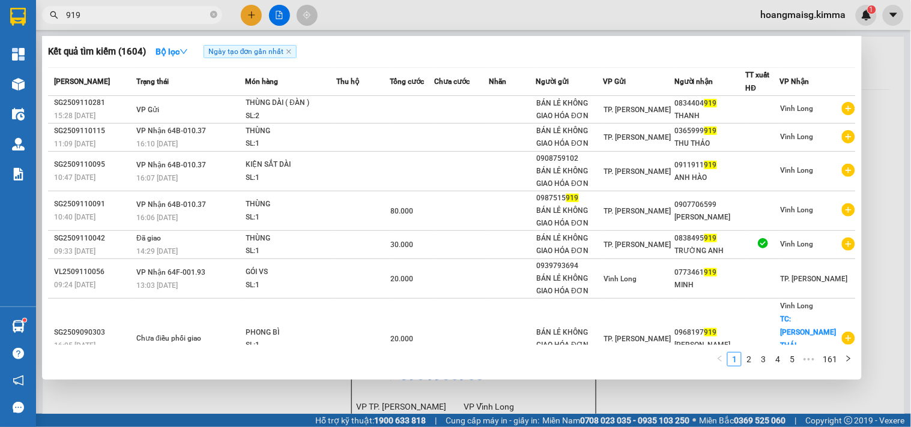
drag, startPoint x: 88, startPoint y: 18, endPoint x: 73, endPoint y: 44, distance: 29.6
click at [0, 28] on section "Kết quả tìm kiếm ( 1604 ) Bộ lọc Ngày tạo đơn gần nhất Mã ĐH Trạng thái Món hàn…" at bounding box center [455, 213] width 911 height 427
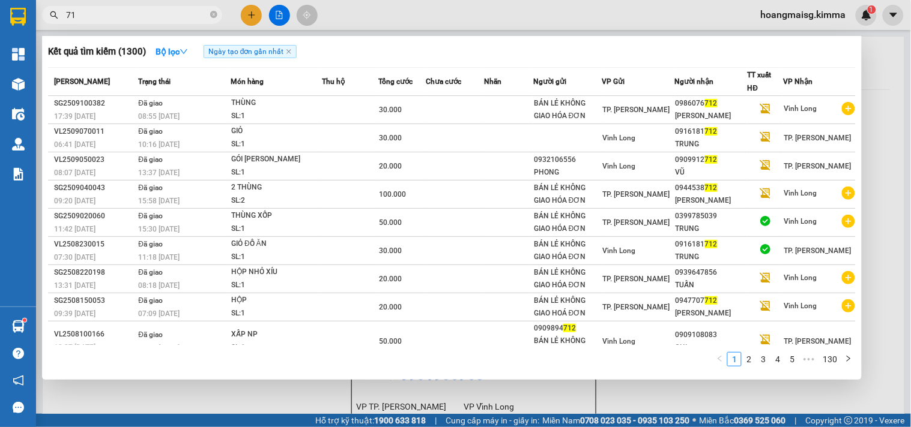
type input "7"
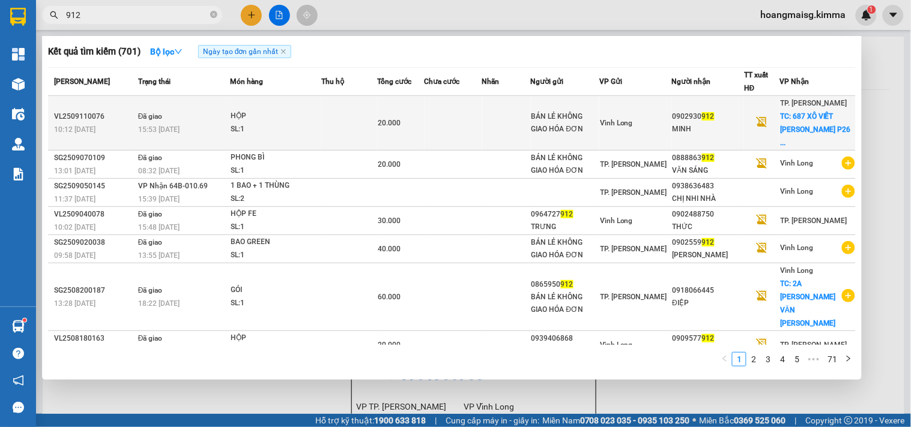
type input "912"
click at [354, 110] on td at bounding box center [349, 123] width 56 height 55
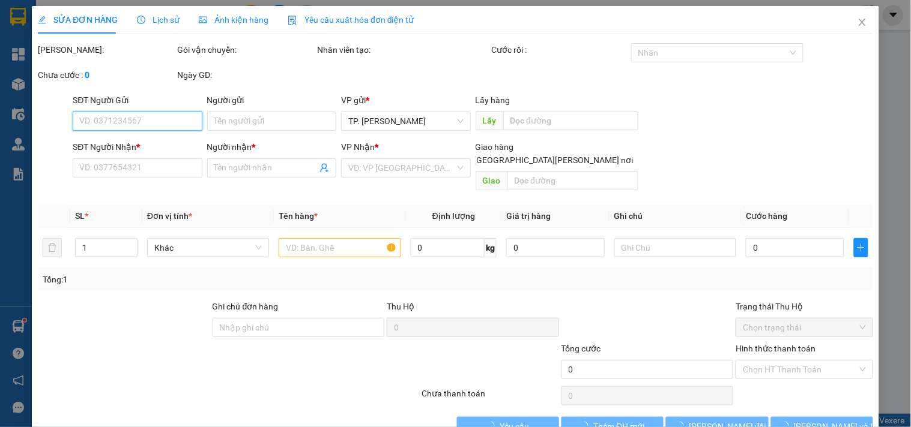
type input "BÁN LẺ KHÔNG GIAO HÓA ĐƠN"
type input "0902930912"
type input "MINH"
checkbox input "true"
type input "687 XÔ VIẾT NGHỆ TĨNH P26 BÌNH THẠNH"
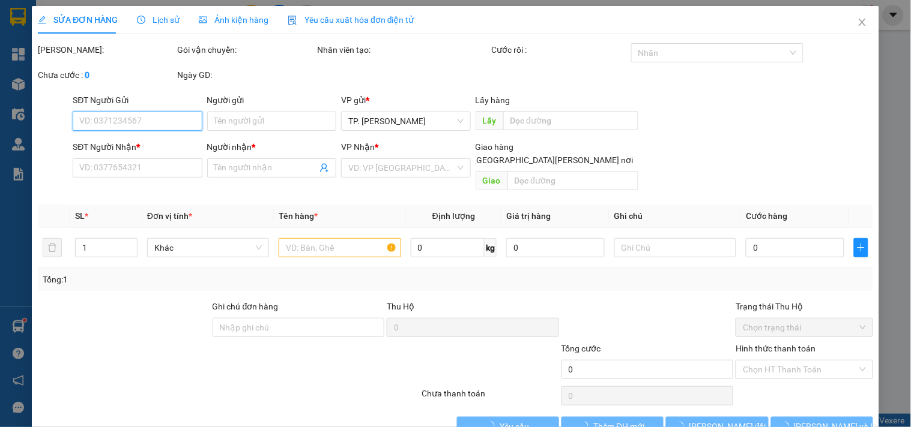
type input "20.000"
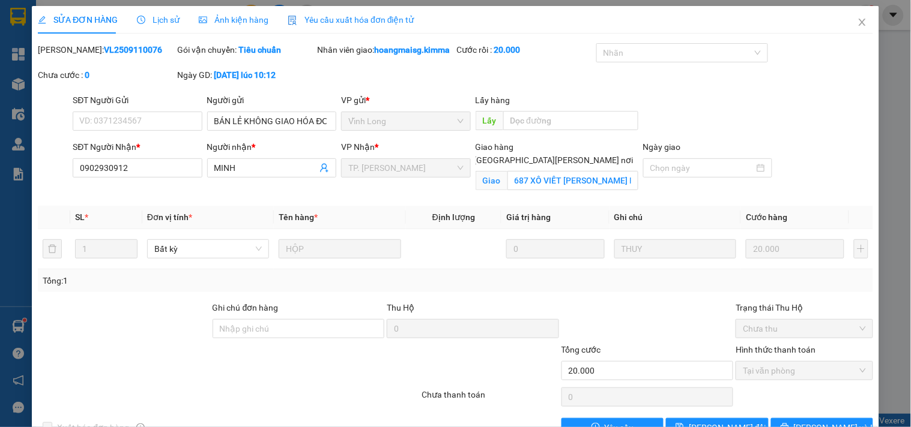
click at [167, 19] on span "Lịch sử" at bounding box center [158, 20] width 43 height 10
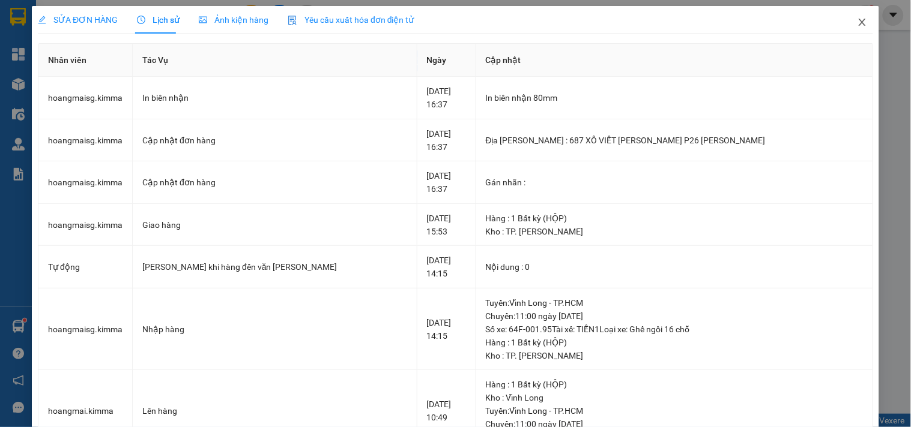
click at [851, 16] on span "Close" at bounding box center [862, 23] width 34 height 34
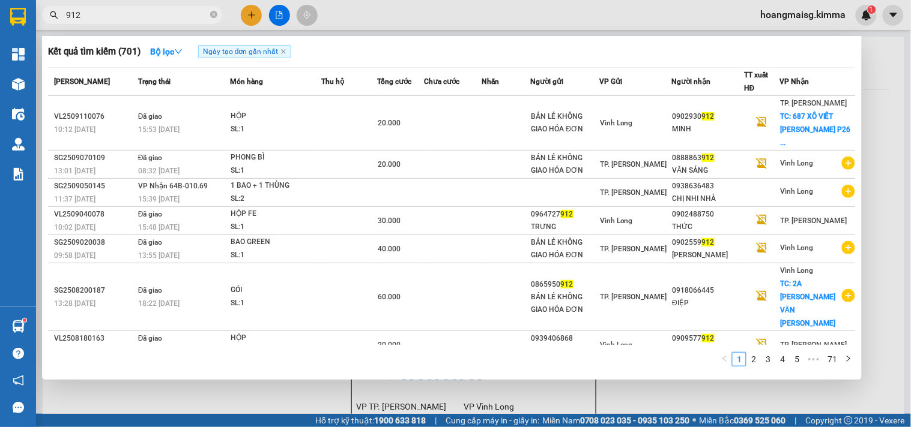
drag, startPoint x: 91, startPoint y: 15, endPoint x: 0, endPoint y: 20, distance: 90.8
click at [0, 20] on section "Kết quả tìm kiếm ( 701 ) Bộ lọc Ngày tạo đơn gần nhất Mã ĐH Trạng thái Món hàng…" at bounding box center [455, 213] width 911 height 427
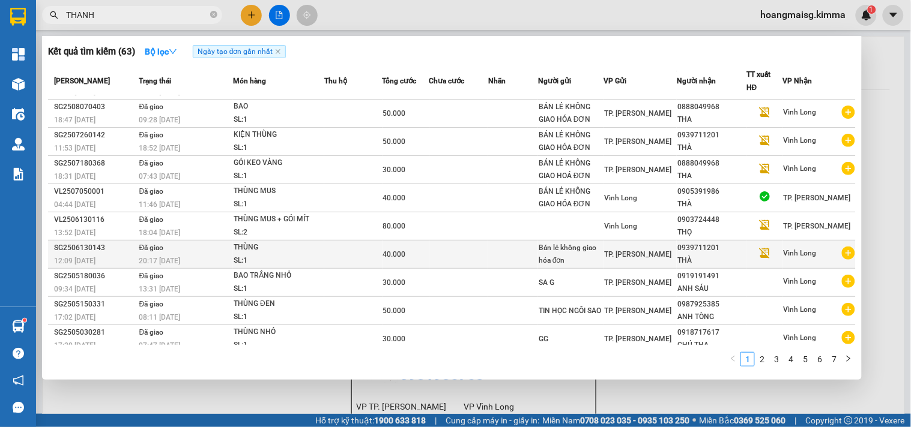
scroll to position [35, 0]
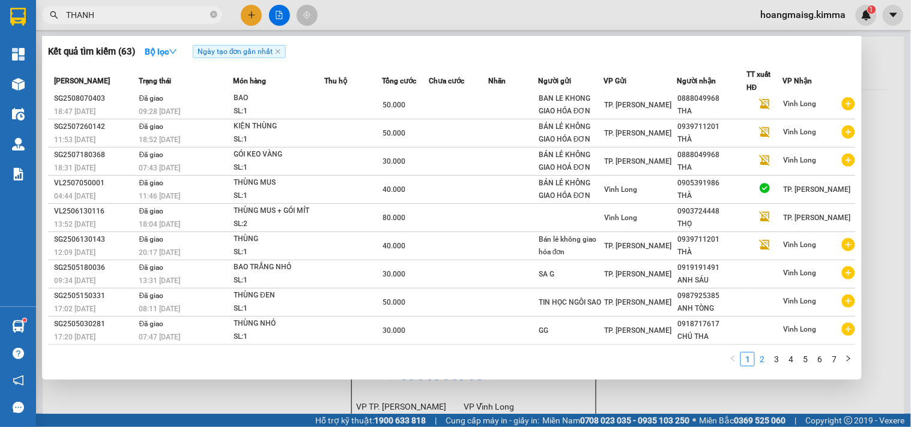
type input "THANH"
click at [760, 360] on link "2" at bounding box center [761, 359] width 13 height 13
